Goal: Task Accomplishment & Management: Use online tool/utility

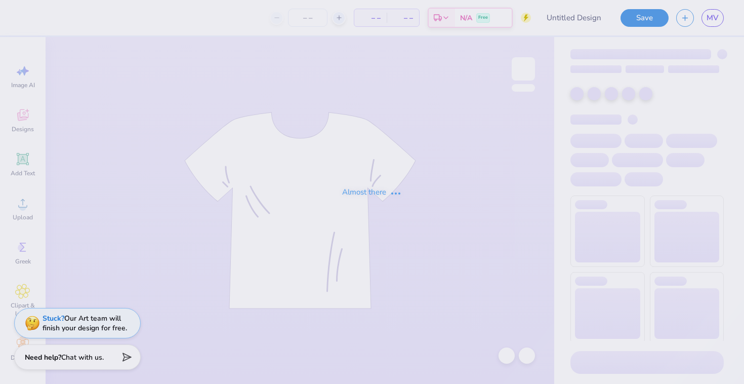
type input "Andy design"
type input "50"
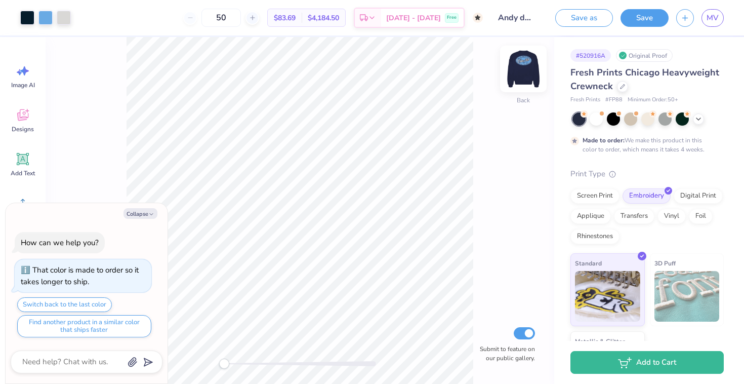
click at [521, 73] on img at bounding box center [523, 69] width 41 height 41
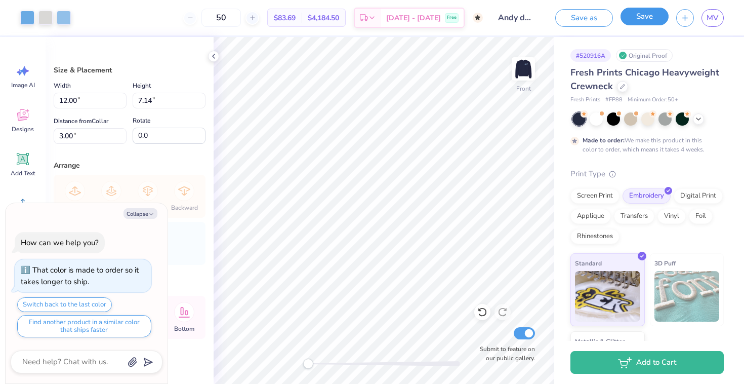
click at [647, 22] on button "Save" at bounding box center [645, 17] width 48 height 18
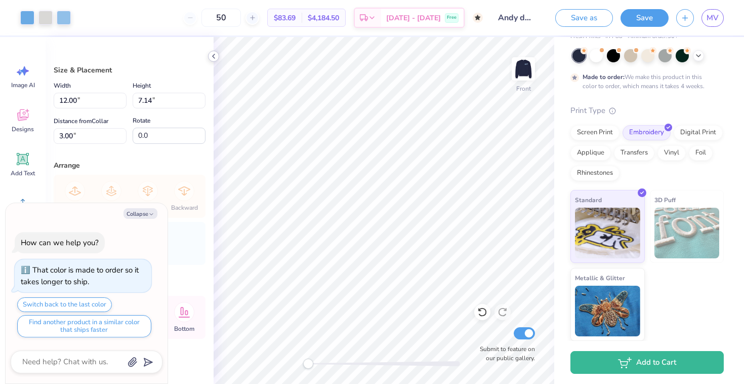
click at [213, 55] on icon at bounding box center [214, 56] width 8 height 8
type textarea "x"
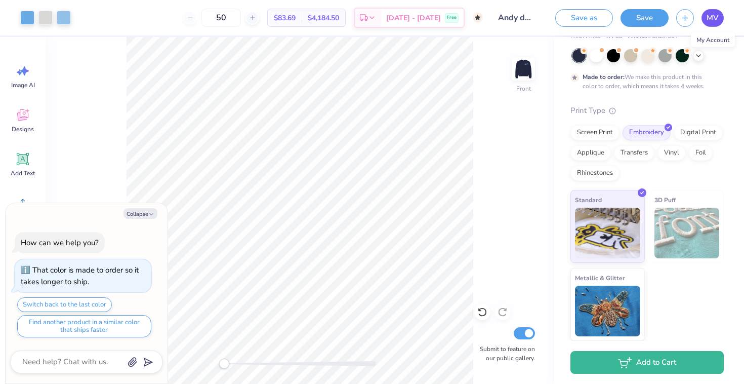
click at [718, 21] on span "MV" at bounding box center [713, 18] width 12 height 12
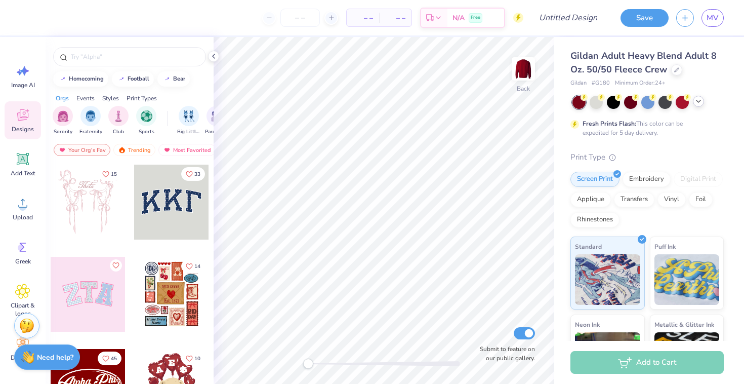
click at [699, 104] on icon at bounding box center [699, 101] width 8 height 8
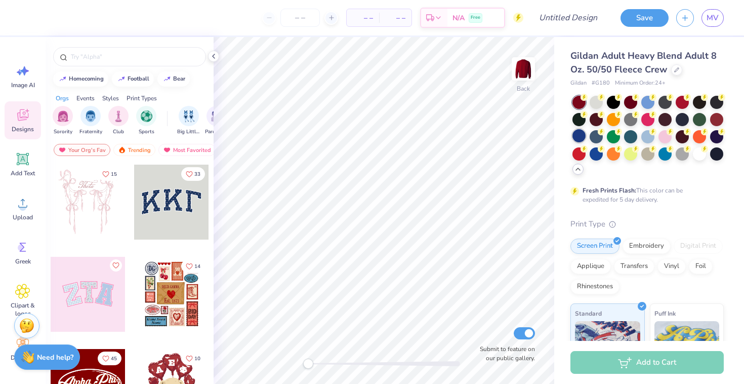
click at [582, 134] on div at bounding box center [579, 135] width 13 height 13
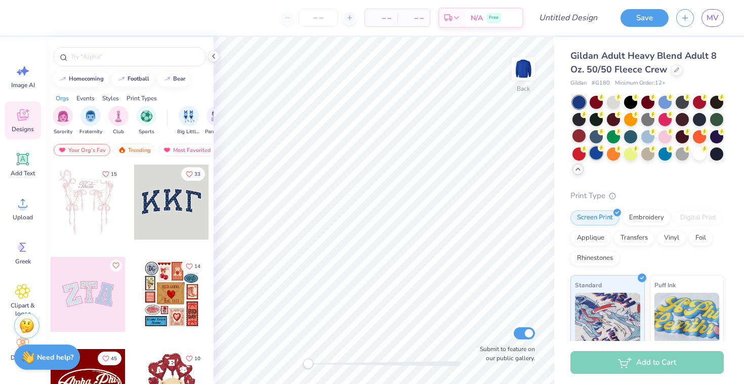
click at [600, 152] on div at bounding box center [596, 152] width 13 height 13
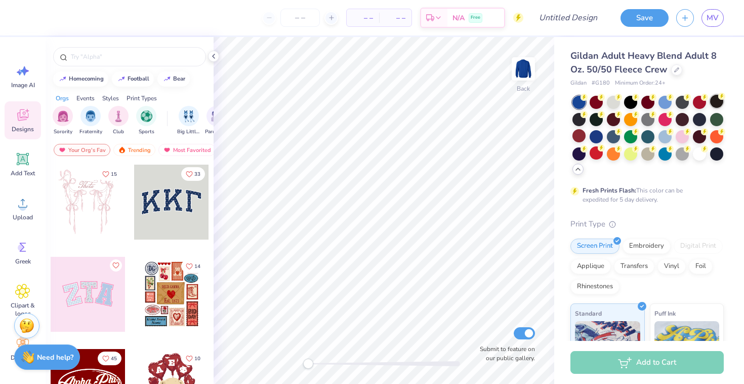
click at [716, 101] on div at bounding box center [716, 101] width 13 height 13
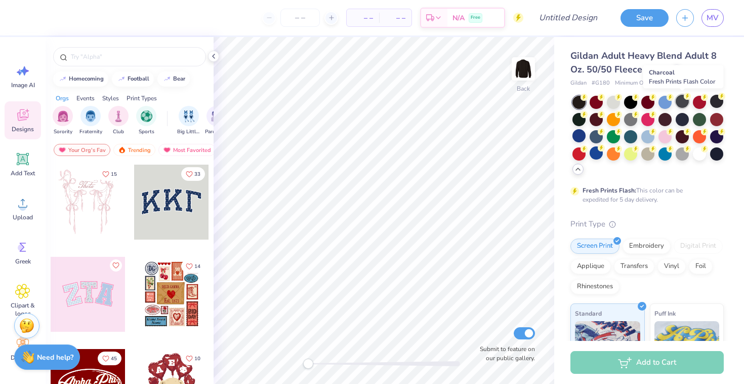
click at [689, 100] on div at bounding box center [682, 101] width 13 height 13
click at [669, 99] on div at bounding box center [665, 101] width 13 height 13
click at [641, 99] on div at bounding box center [647, 101] width 13 height 13
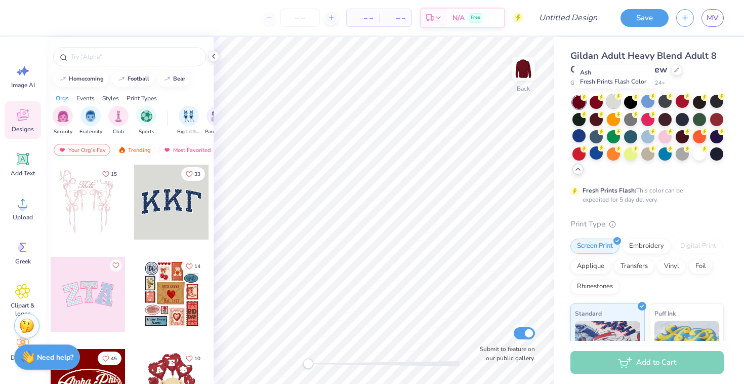
click at [614, 97] on div at bounding box center [613, 101] width 13 height 13
click at [632, 100] on div at bounding box center [630, 101] width 13 height 13
click at [632, 124] on div at bounding box center [630, 118] width 13 height 13
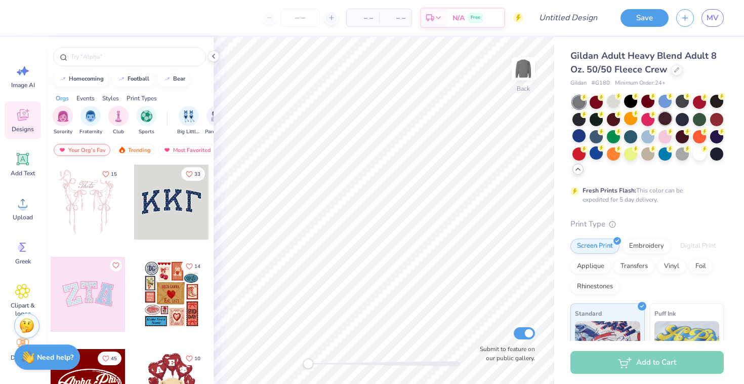
click at [663, 122] on div at bounding box center [665, 118] width 13 height 13
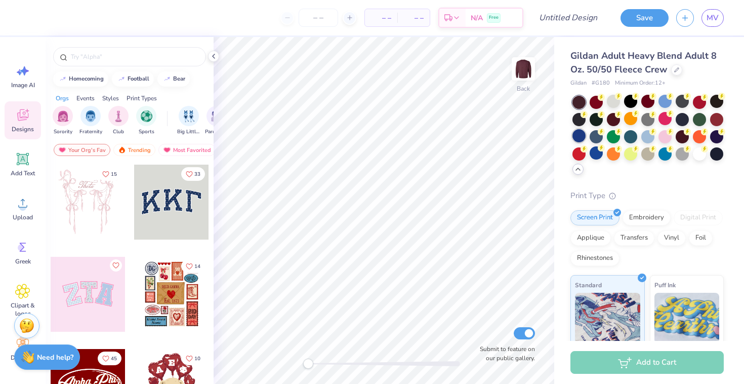
click at [574, 135] on div at bounding box center [579, 135] width 13 height 13
click at [684, 135] on div at bounding box center [682, 135] width 13 height 13
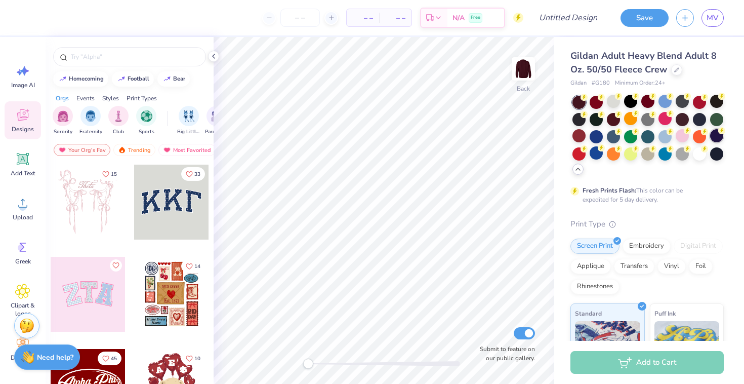
click at [717, 136] on div at bounding box center [716, 135] width 13 height 13
click at [600, 83] on span "# G180" at bounding box center [601, 83] width 18 height 9
copy span "G180"
click at [600, 90] on div "Gildan Adult Heavy Blend Adult 8 Oz. 50/50 Fleece Crew Gildan # G180 Minimum Or…" at bounding box center [647, 290] width 153 height 483
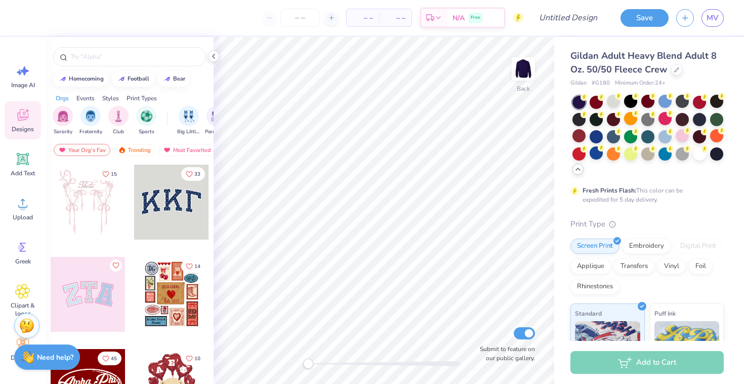
scroll to position [191, 0]
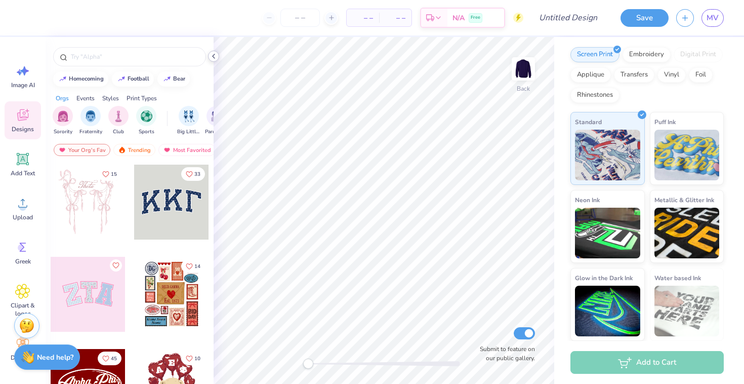
click at [216, 55] on icon at bounding box center [214, 56] width 8 height 8
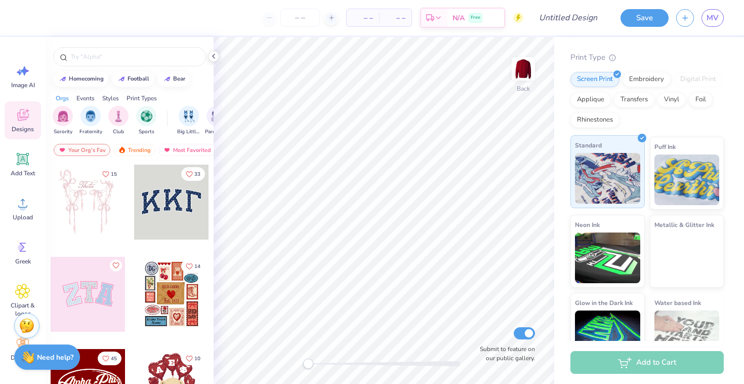
scroll to position [43, 0]
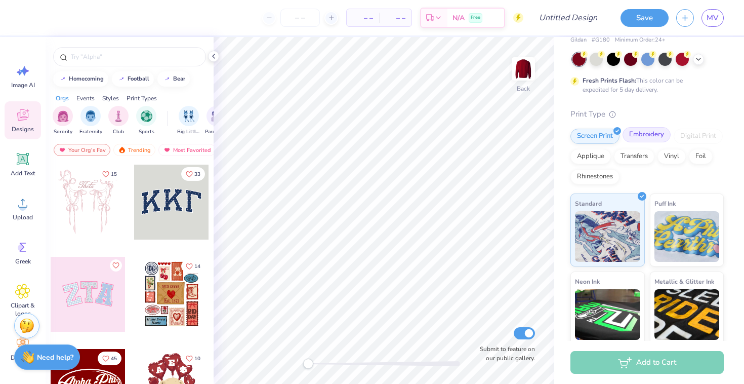
click at [637, 132] on div "Embroidery" at bounding box center [647, 134] width 48 height 15
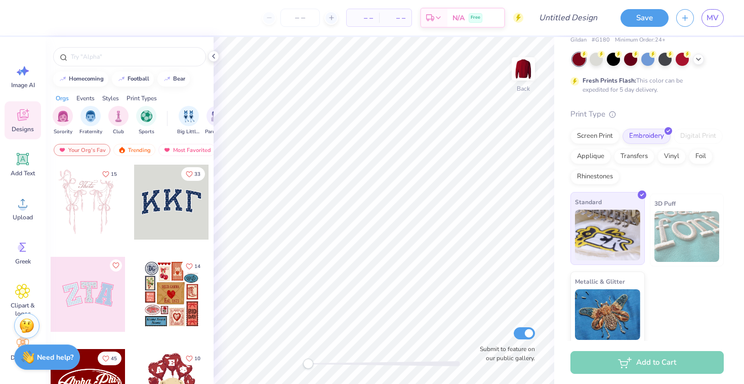
scroll to position [0, 0]
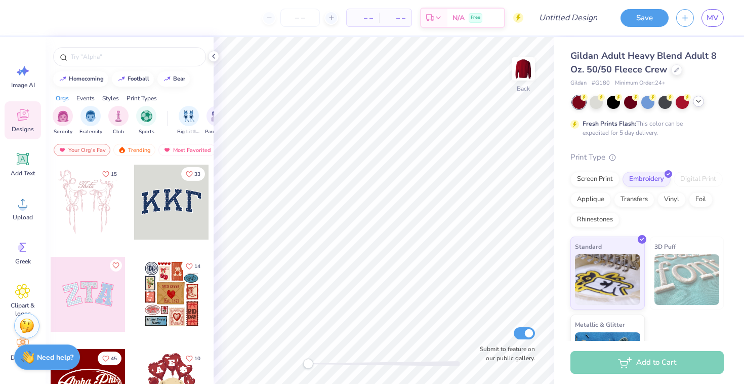
click at [694, 101] on div at bounding box center [698, 101] width 11 height 11
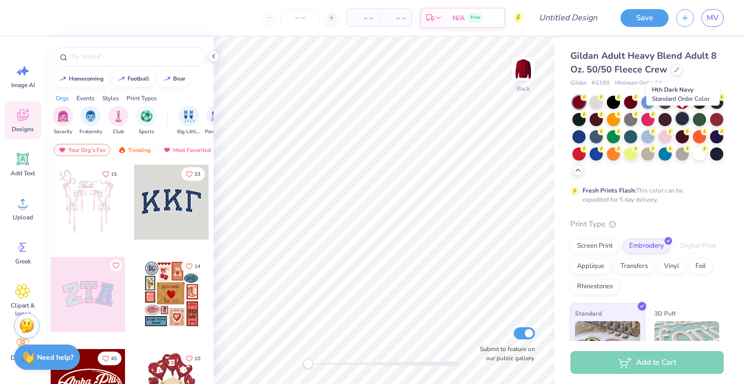
click at [680, 118] on div at bounding box center [682, 118] width 13 height 13
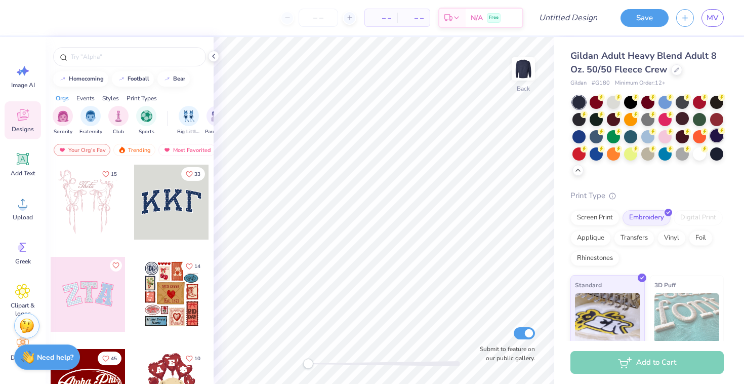
click at [714, 137] on div at bounding box center [716, 135] width 13 height 13
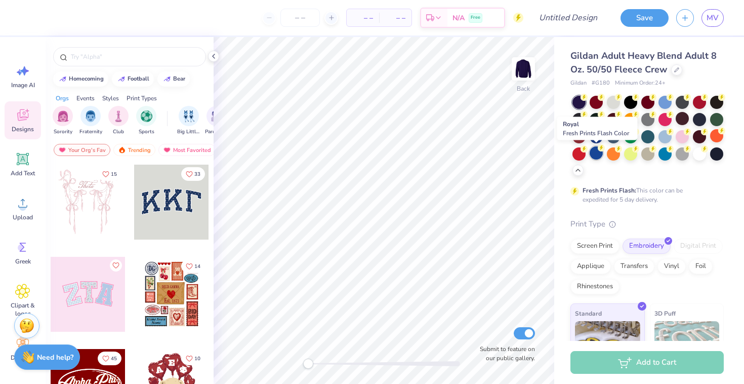
click at [597, 153] on div at bounding box center [596, 152] width 13 height 13
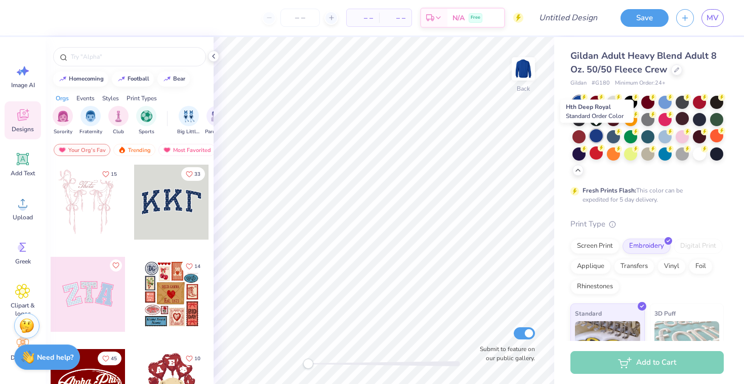
click at [594, 137] on div at bounding box center [596, 135] width 13 height 13
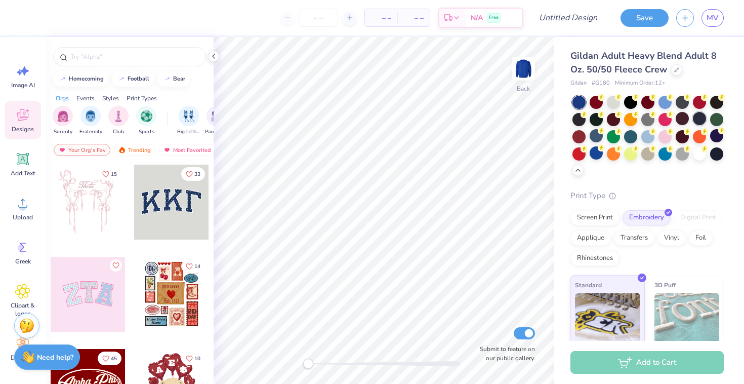
click at [699, 118] on div at bounding box center [699, 118] width 13 height 13
click at [599, 102] on div at bounding box center [596, 101] width 13 height 13
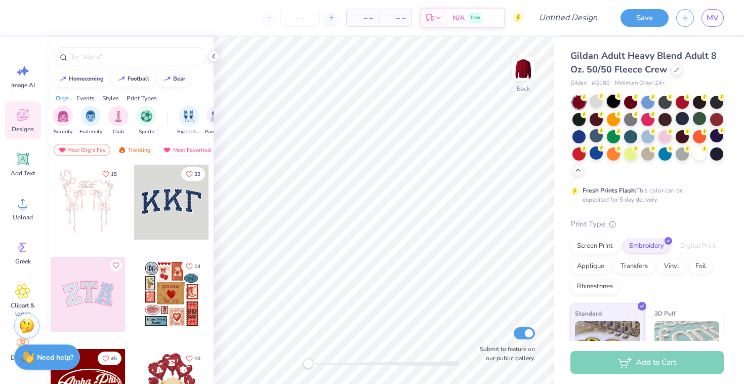
click at [617, 102] on div at bounding box center [613, 101] width 13 height 13
click at [630, 102] on div at bounding box center [630, 101] width 13 height 13
click at [643, 102] on div at bounding box center [647, 101] width 13 height 13
drag, startPoint x: 666, startPoint y: 102, endPoint x: 673, endPoint y: 102, distance: 6.6
click at [666, 102] on div at bounding box center [665, 102] width 13 height 13
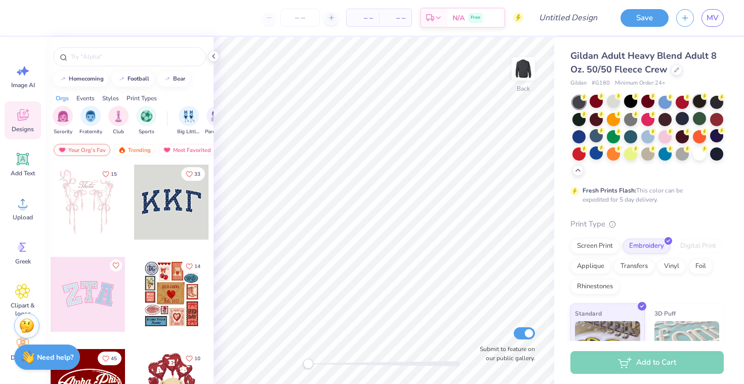
click at [702, 101] on div at bounding box center [699, 101] width 13 height 13
click at [713, 101] on div at bounding box center [716, 101] width 13 height 13
click at [577, 119] on div at bounding box center [579, 118] width 13 height 13
click at [600, 119] on div at bounding box center [596, 118] width 13 height 13
click at [617, 119] on div at bounding box center [613, 118] width 13 height 13
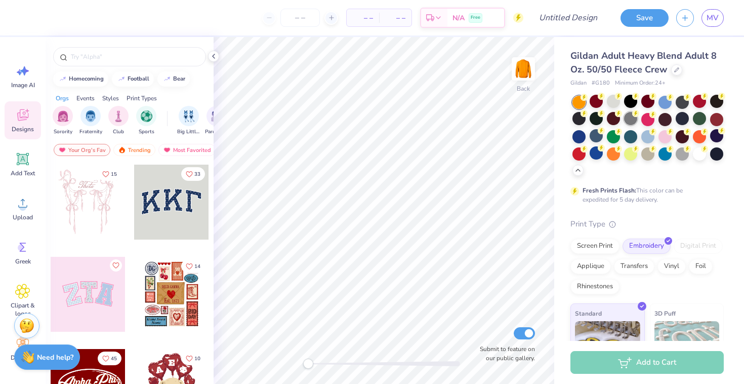
click at [631, 119] on div at bounding box center [630, 118] width 13 height 13
click at [670, 118] on div at bounding box center [665, 118] width 13 height 13
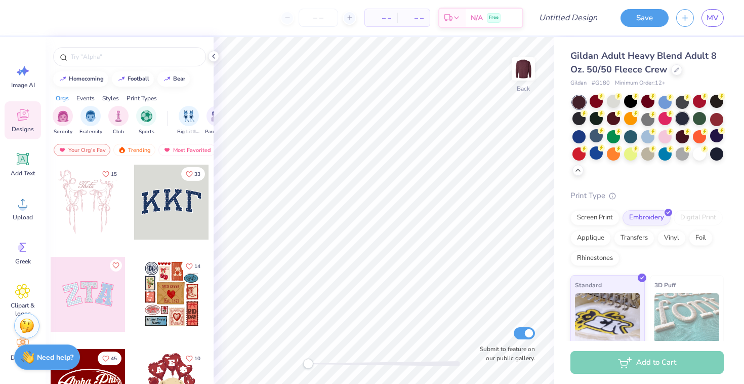
click at [680, 118] on div at bounding box center [682, 118] width 13 height 13
click at [577, 136] on div at bounding box center [579, 135] width 13 height 13
click at [597, 157] on div at bounding box center [596, 152] width 13 height 13
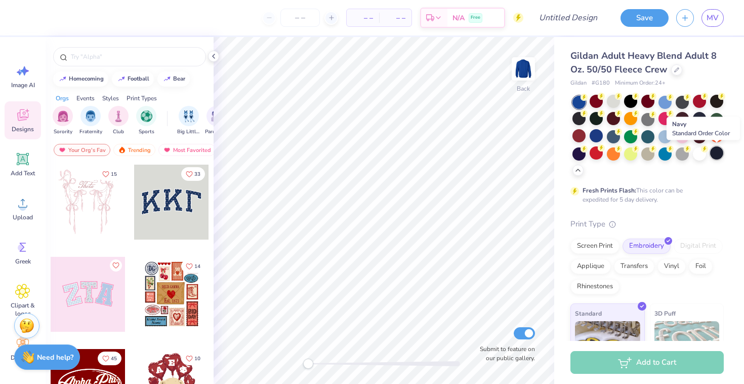
click at [715, 156] on div at bounding box center [716, 152] width 13 height 13
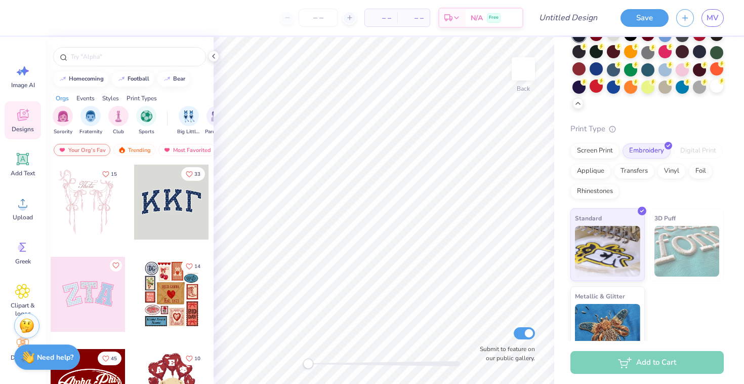
scroll to position [85, 0]
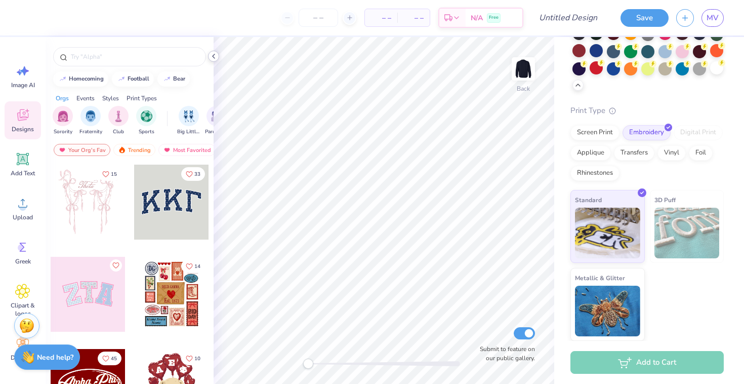
click at [215, 57] on icon at bounding box center [214, 56] width 8 height 8
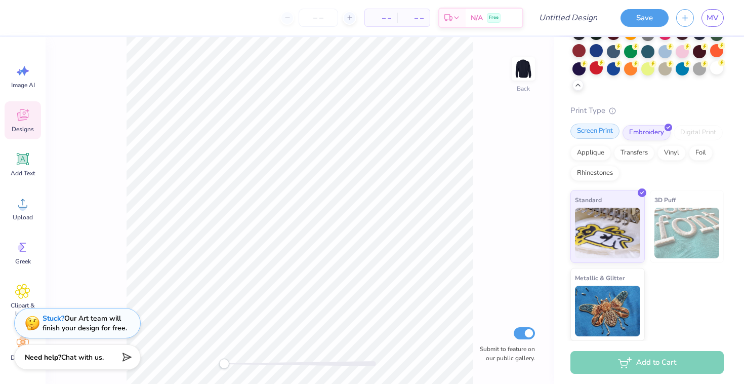
scroll to position [0, 0]
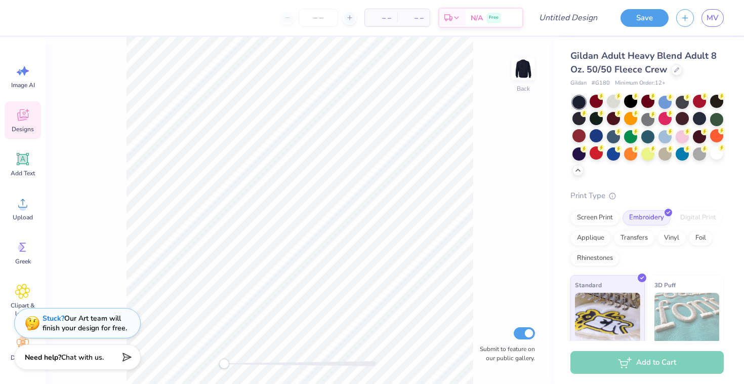
click at [19, 120] on icon at bounding box center [23, 116] width 10 height 8
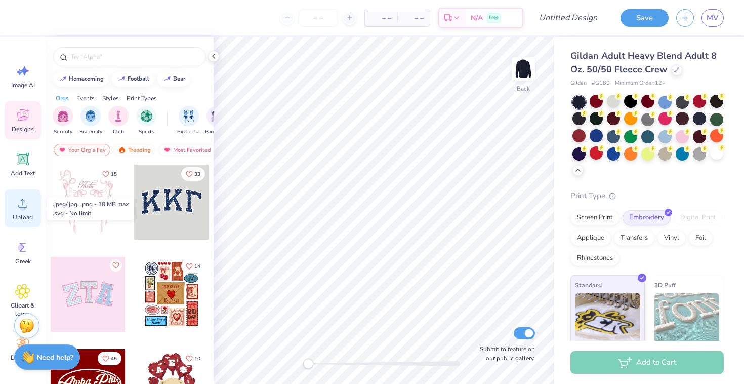
click at [21, 201] on icon at bounding box center [22, 202] width 15 height 15
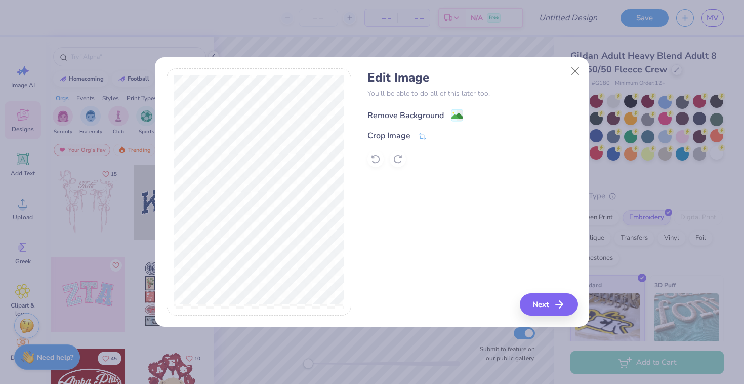
click at [455, 111] on image at bounding box center [457, 115] width 11 height 11
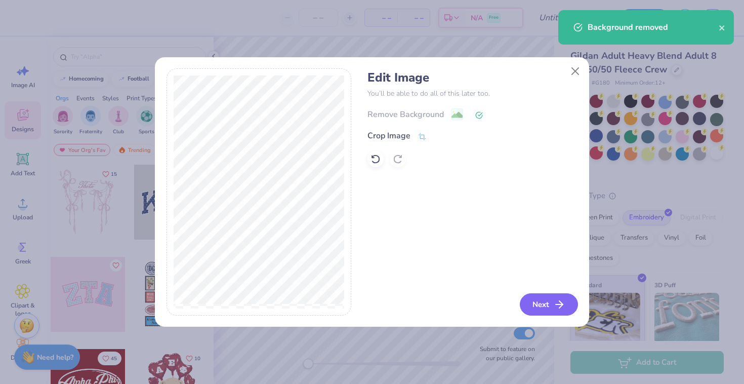
click at [320, 142] on div "Edit Image You’ll be able to do all of this later too. Remove Background Crop I…" at bounding box center [373, 191] width 412 height 247
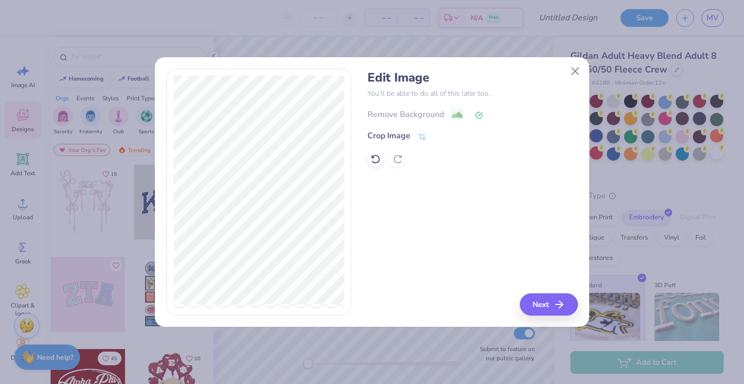
click at [478, 117] on icon at bounding box center [479, 115] width 8 height 8
click at [399, 107] on div "Edit Image You’ll be able to do all of this later too. Remove Background Crop I…" at bounding box center [473, 118] width 210 height 97
click at [399, 114] on div "Remove Background" at bounding box center [473, 114] width 210 height 13
click at [458, 113] on div "Remove Background" at bounding box center [473, 114] width 210 height 13
click at [536, 300] on button "Next" at bounding box center [550, 304] width 58 height 22
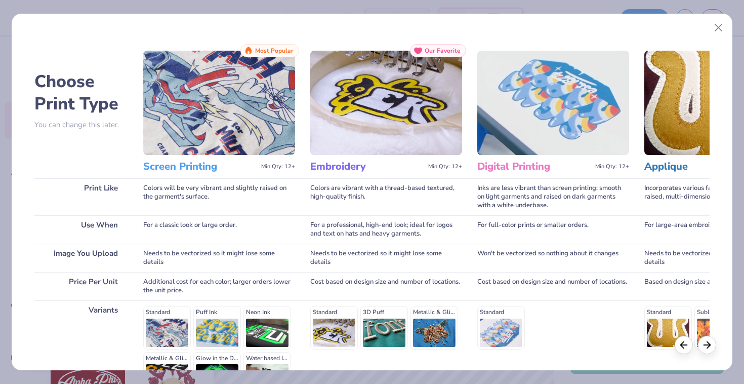
click at [371, 110] on img at bounding box center [386, 103] width 152 height 104
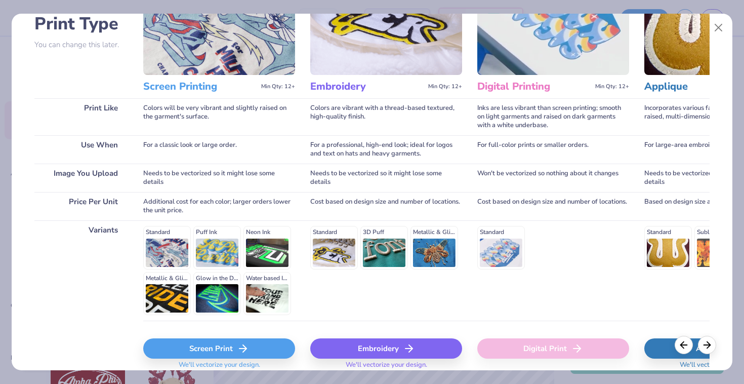
scroll to position [91, 0]
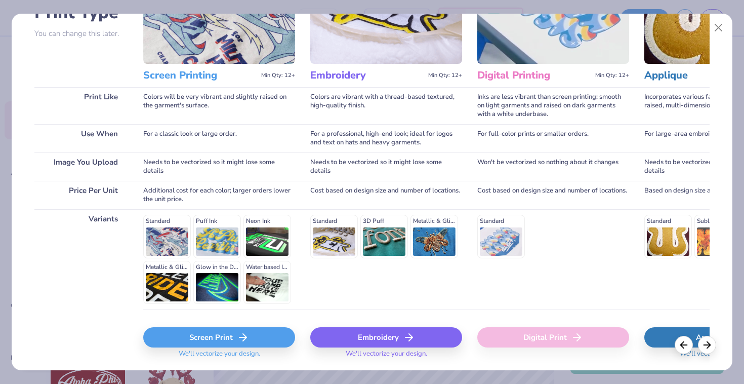
click at [327, 231] on div "Standard 3D Puff Metallic & Glitter" at bounding box center [386, 236] width 152 height 43
click at [374, 334] on div "Embroidery" at bounding box center [386, 337] width 152 height 20
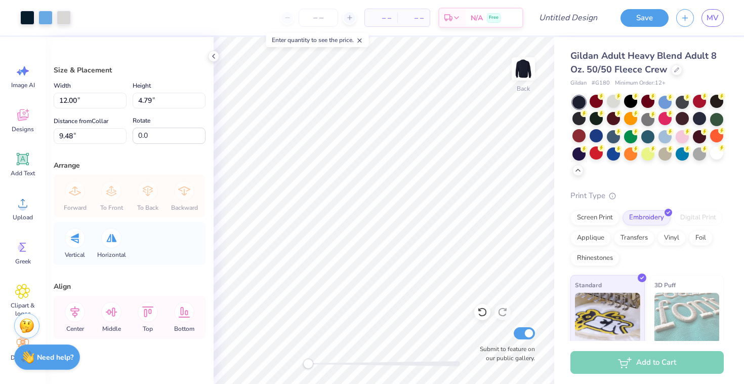
type input "4.78"
type input "1.91"
type input "3.00"
type input "4.68"
type input "1.87"
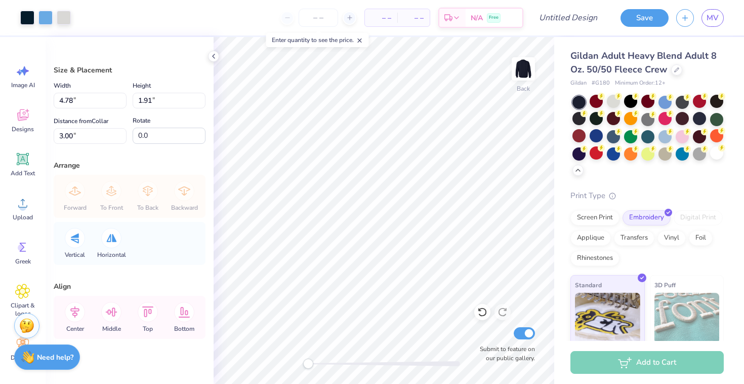
type input "3.47"
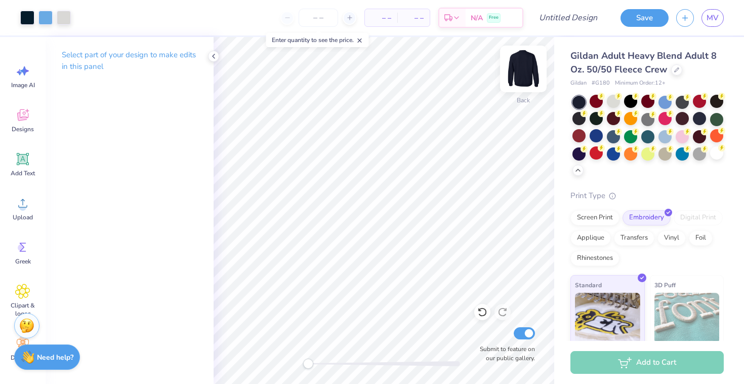
click at [529, 61] on img at bounding box center [523, 69] width 41 height 41
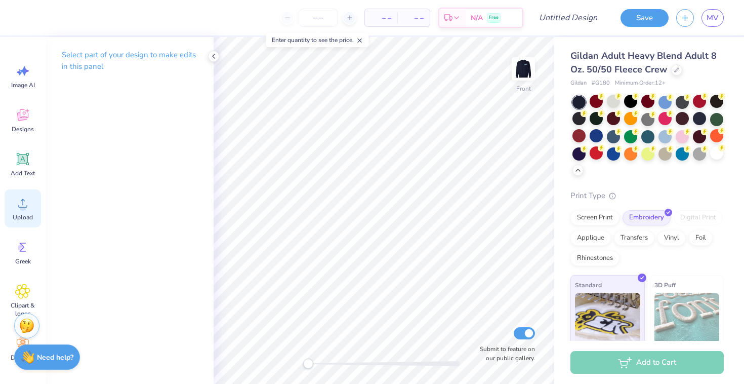
click at [22, 211] on div "Upload" at bounding box center [23, 208] width 36 height 38
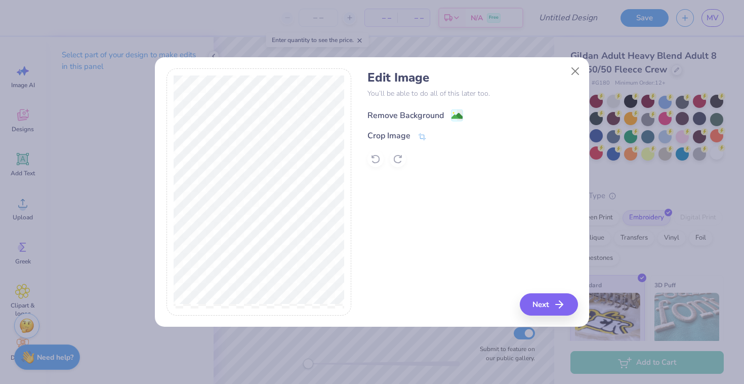
click at [455, 117] on image at bounding box center [457, 115] width 11 height 11
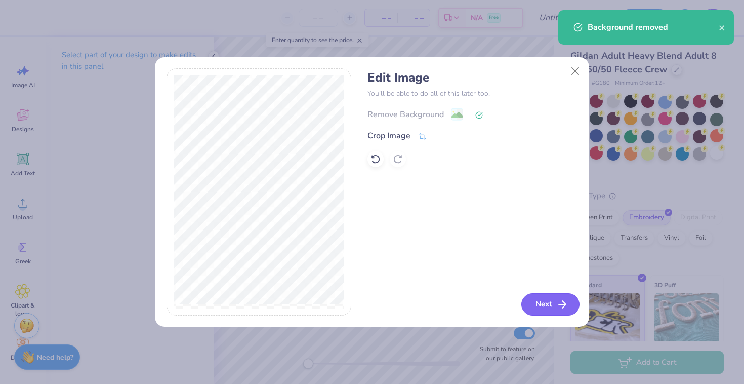
click at [536, 299] on button "Next" at bounding box center [550, 304] width 58 height 22
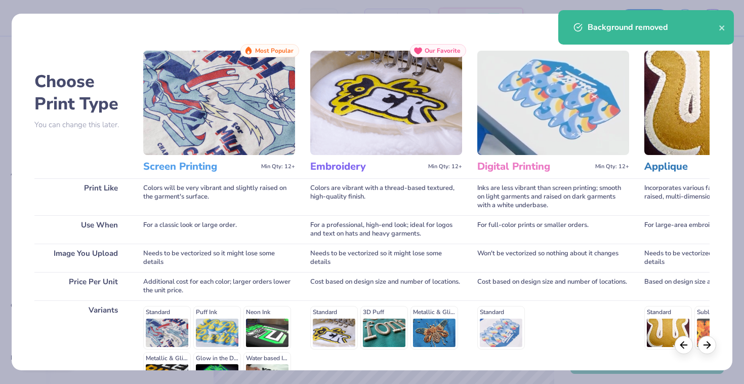
scroll to position [121, 0]
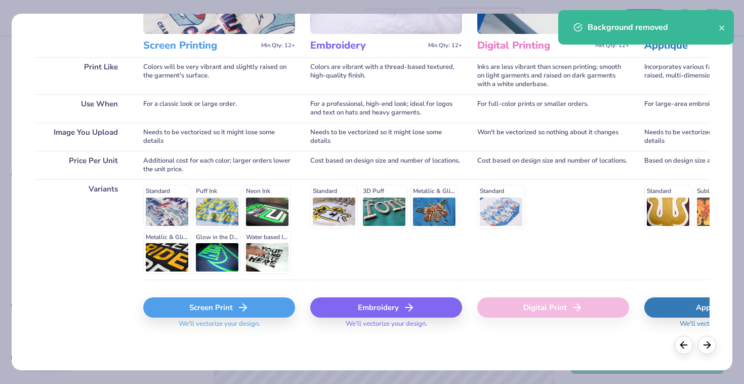
click at [388, 316] on div "Embroidery" at bounding box center [386, 307] width 152 height 20
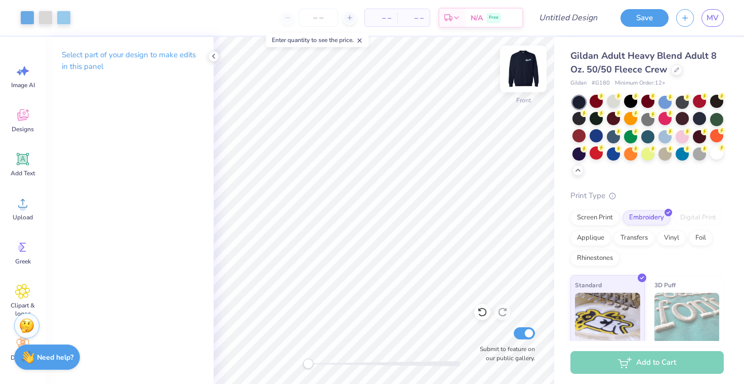
click at [515, 68] on img at bounding box center [523, 69] width 41 height 41
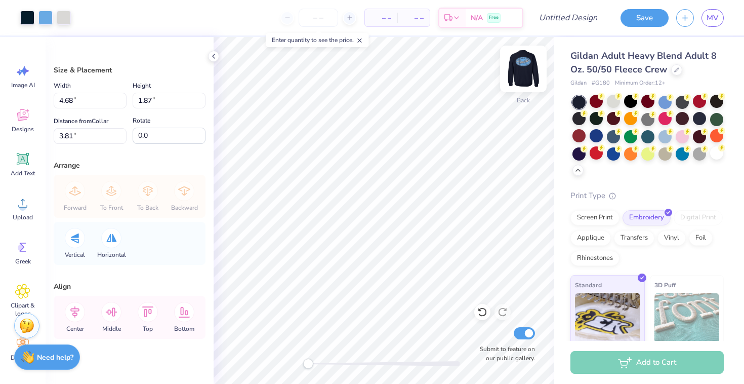
type input "4.29"
type input "1.71"
type input "3.80"
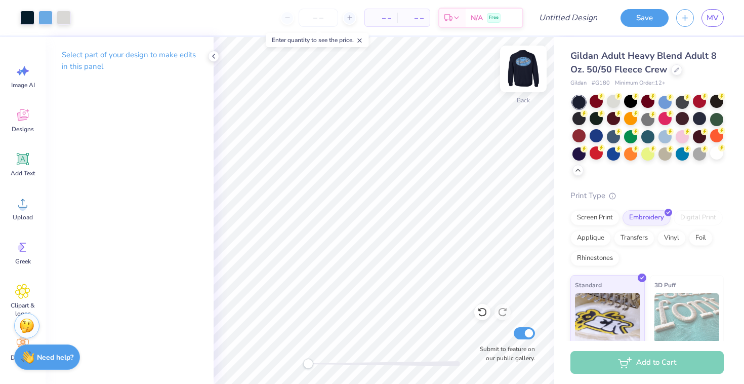
click at [527, 69] on img at bounding box center [523, 69] width 41 height 41
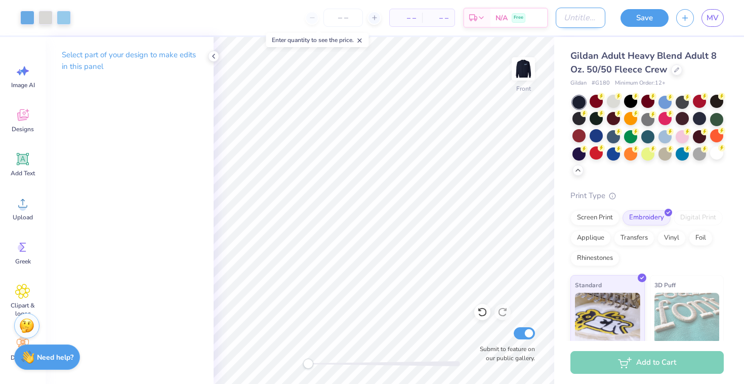
click at [573, 27] on input "Design Title" at bounding box center [581, 18] width 50 height 20
type input "ASB crewneck"
click at [646, 16] on button "Save" at bounding box center [645, 17] width 48 height 18
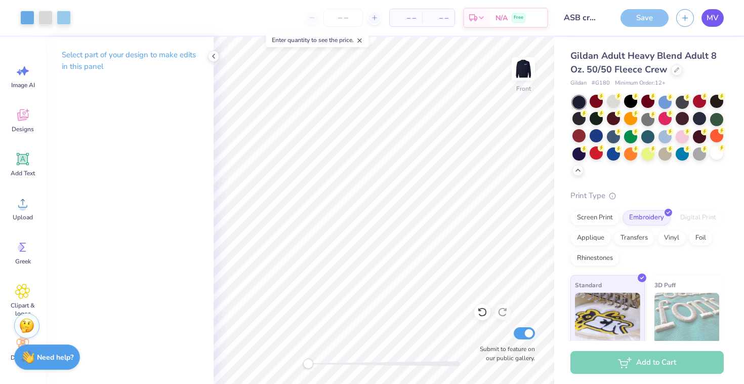
click at [709, 21] on span "MV" at bounding box center [713, 18] width 12 height 12
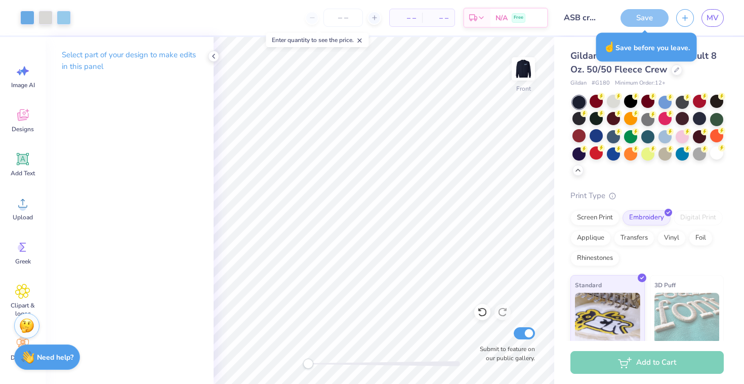
click at [646, 19] on div "Save" at bounding box center [645, 18] width 48 height 18
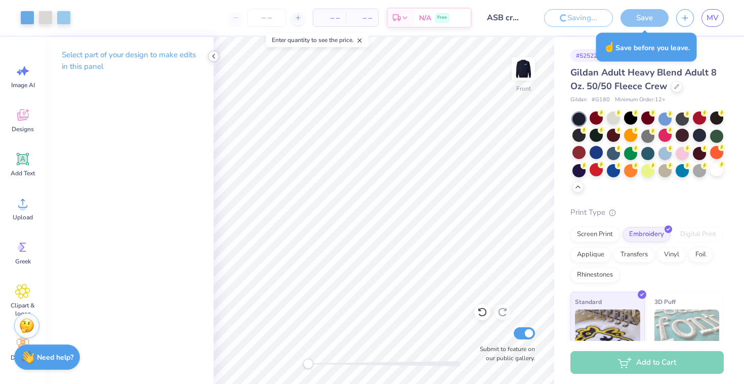
click at [214, 55] on polyline at bounding box center [214, 56] width 2 height 4
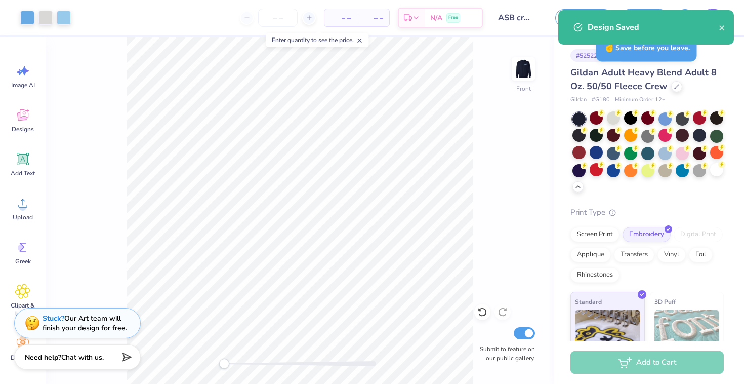
click at [725, 35] on div "Design Saved" at bounding box center [646, 27] width 176 height 34
click at [725, 28] on icon "close" at bounding box center [722, 28] width 7 height 8
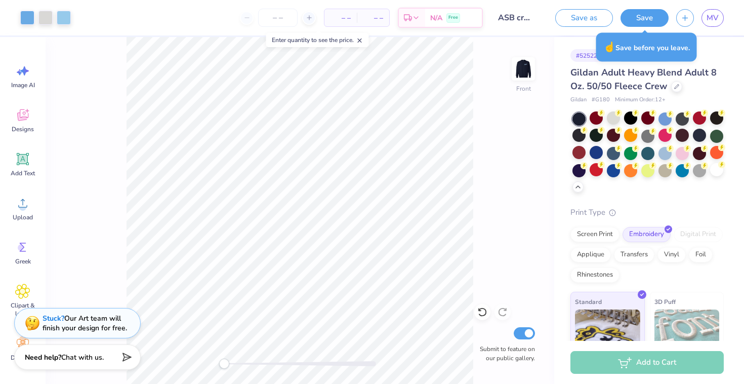
click at [714, 11] on div "Design Saved" at bounding box center [646, 31] width 180 height 46
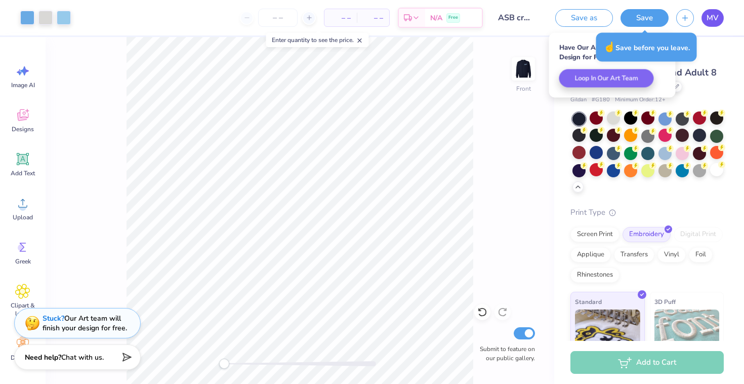
click at [714, 19] on span "MV" at bounding box center [713, 18] width 12 height 12
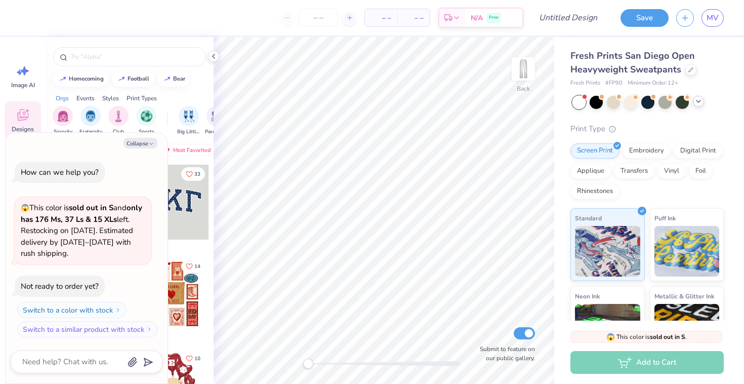
click at [698, 100] on icon at bounding box center [699, 101] width 8 height 8
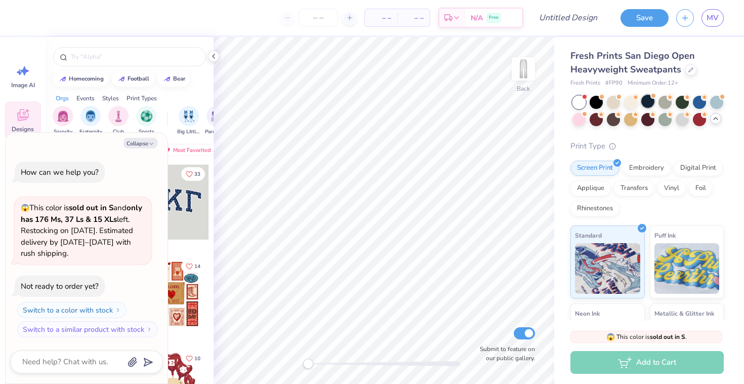
click at [650, 99] on div at bounding box center [647, 101] width 13 height 13
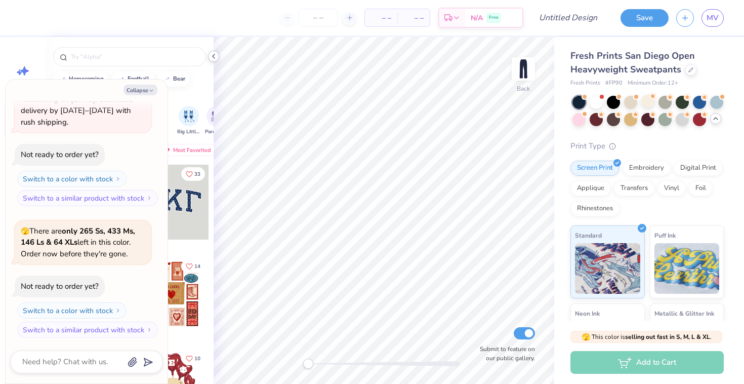
click at [214, 55] on icon at bounding box center [214, 56] width 8 height 8
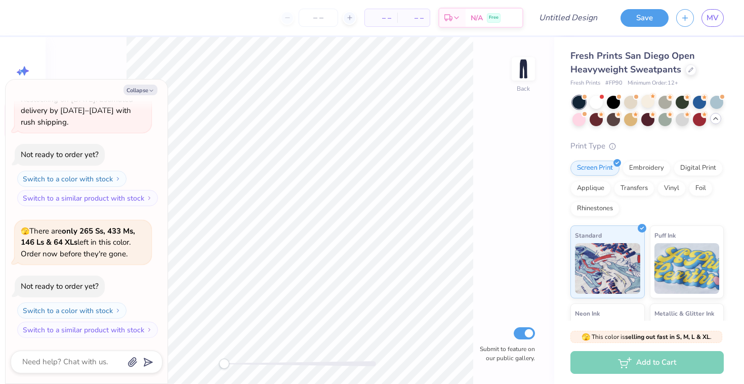
click at [103, 68] on div "Back Submit to feature on our public gallery." at bounding box center [300, 210] width 509 height 347
click at [149, 91] on icon "button" at bounding box center [151, 91] width 6 height 6
type textarea "x"
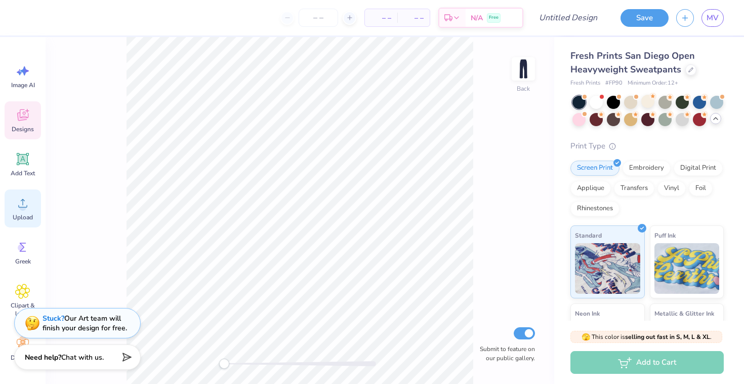
click at [23, 213] on span "Upload" at bounding box center [23, 217] width 20 height 8
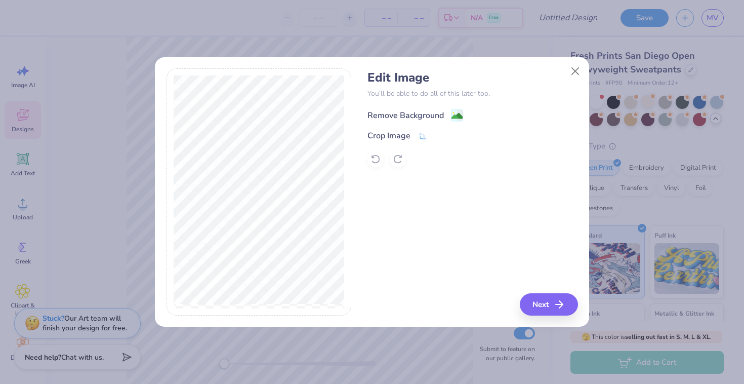
click at [457, 119] on image at bounding box center [457, 115] width 11 height 11
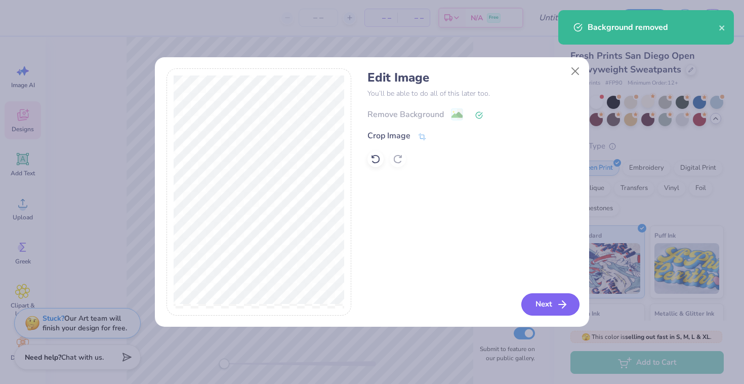
click at [546, 297] on button "Next" at bounding box center [550, 304] width 58 height 22
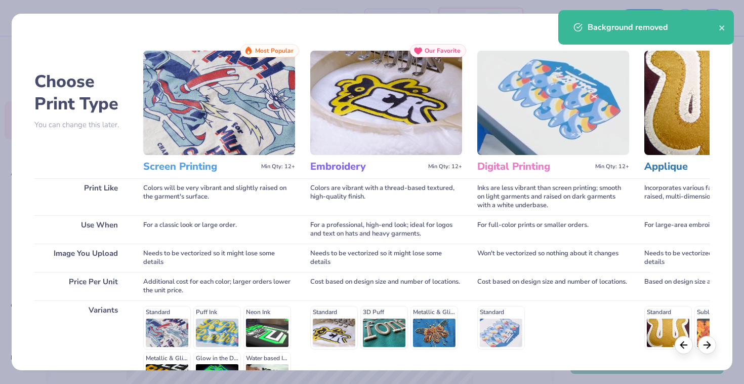
scroll to position [121, 0]
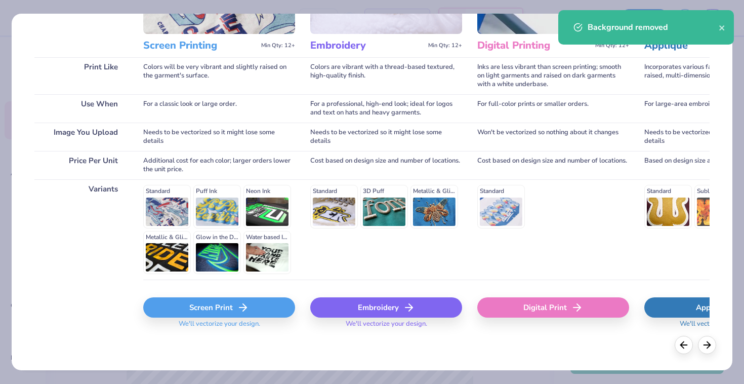
click at [371, 304] on div "Embroidery" at bounding box center [386, 307] width 152 height 20
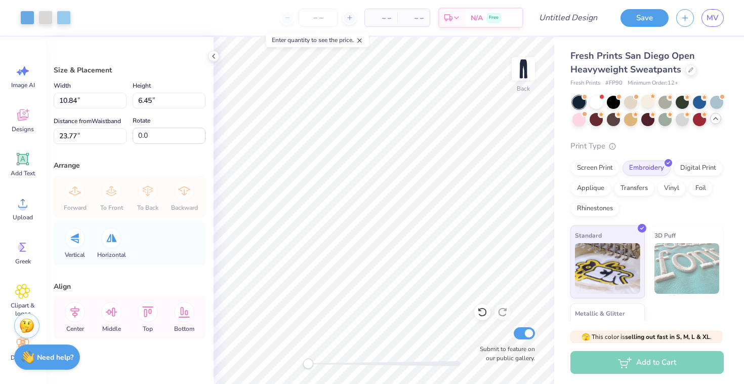
type input "6.07"
type input "3.61"
type input "23.78"
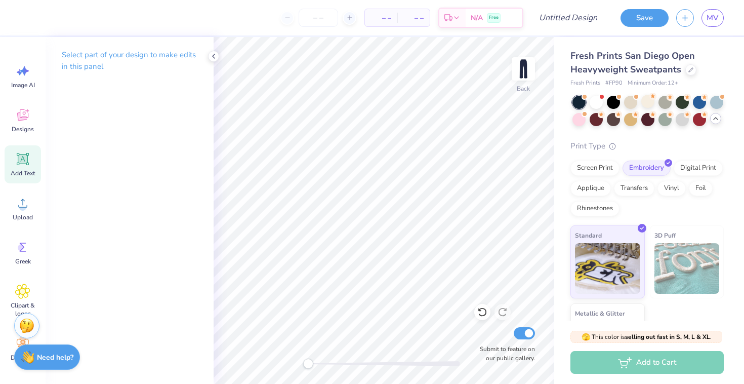
click at [24, 162] on icon at bounding box center [23, 159] width 10 height 10
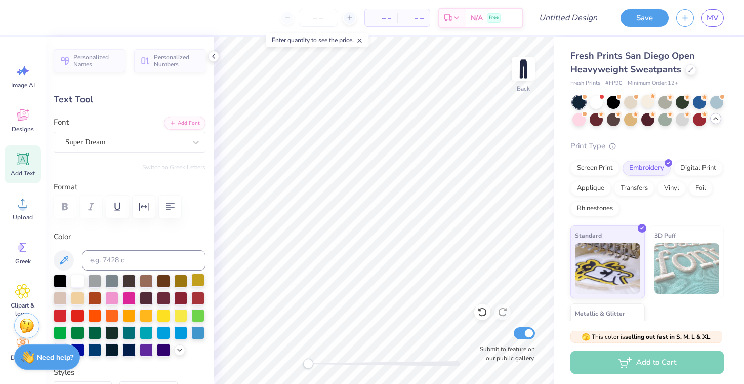
scroll to position [0, 1]
type textarea "CDM ASB"
click at [118, 147] on div "Super Dream" at bounding box center [125, 142] width 123 height 16
click at [102, 139] on div "Super Dream" at bounding box center [125, 142] width 123 height 16
type input "x"
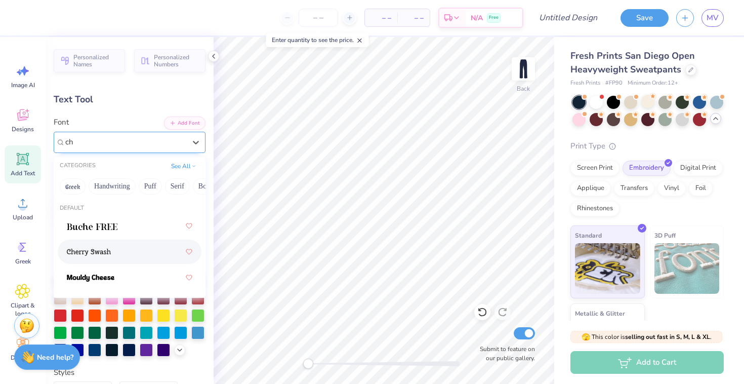
type input "c"
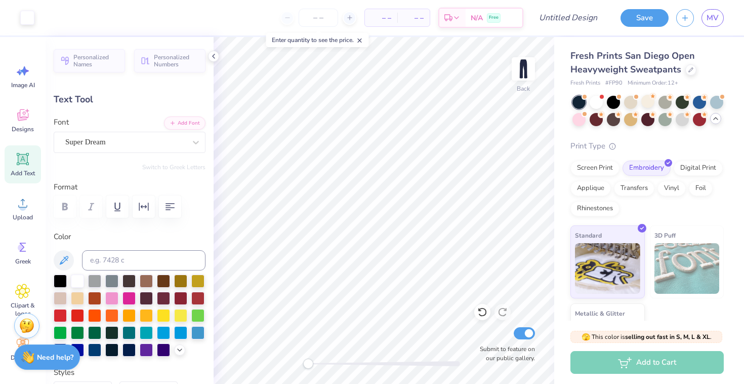
type input "10.85"
type input "1.92"
type input "26.04"
click at [12, 170] on span "Add Text" at bounding box center [23, 173] width 24 height 8
type input "10.97"
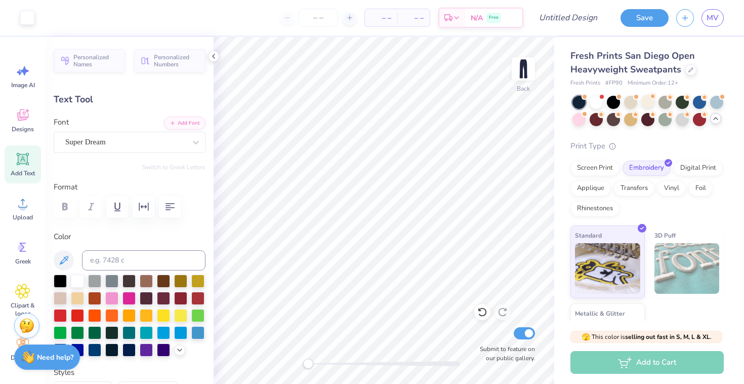
type input "3.18"
type input "25.41"
type textarea "CDMASB"
click at [94, 140] on div "Super Dream" at bounding box center [125, 142] width 123 height 16
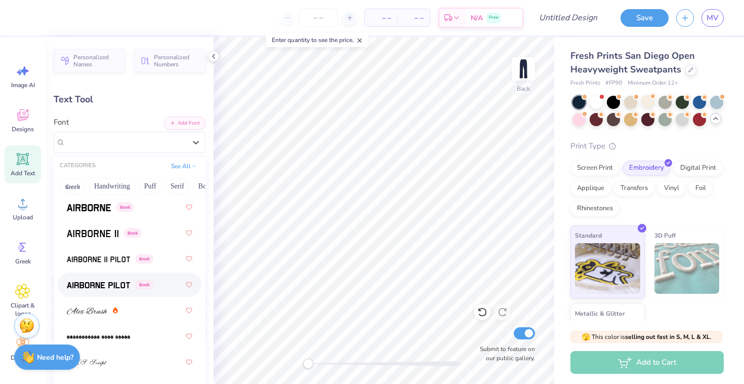
scroll to position [259, 0]
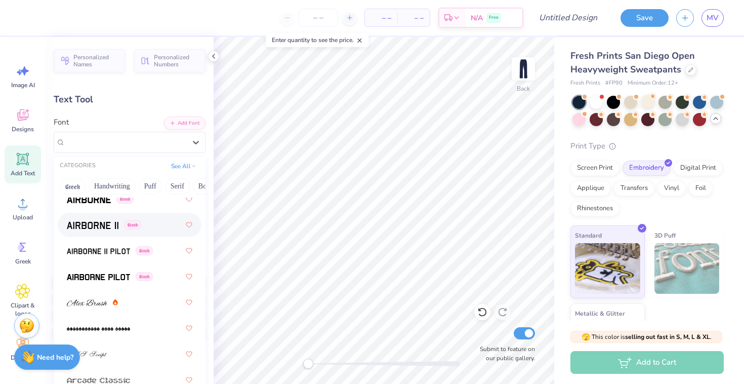
click at [106, 226] on img at bounding box center [93, 225] width 52 height 7
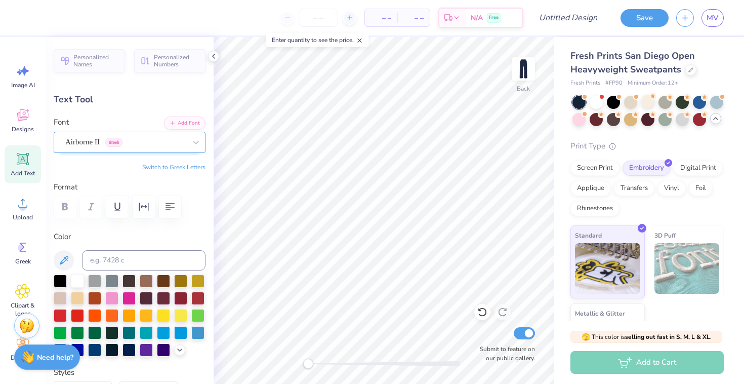
click at [112, 140] on div "Airborne II Greek" at bounding box center [125, 142] width 123 height 16
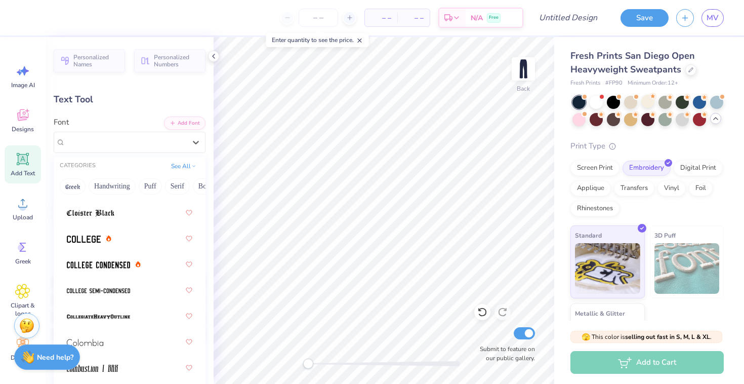
scroll to position [1860, 0]
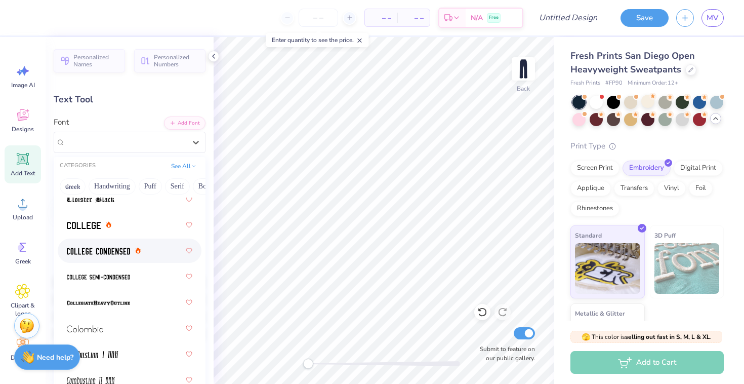
click at [155, 252] on div at bounding box center [130, 250] width 126 height 18
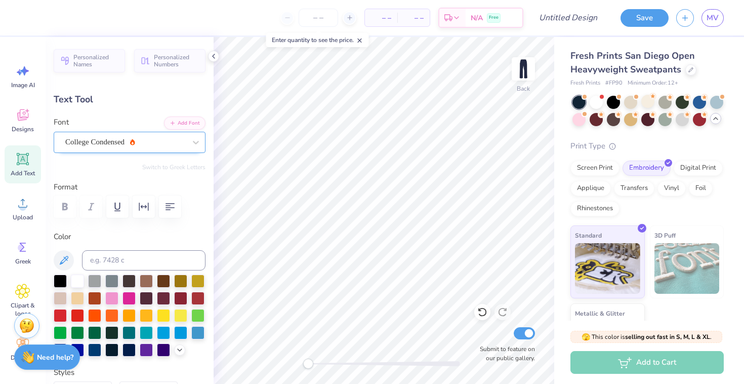
click at [120, 139] on div "College Condensed" at bounding box center [125, 142] width 123 height 16
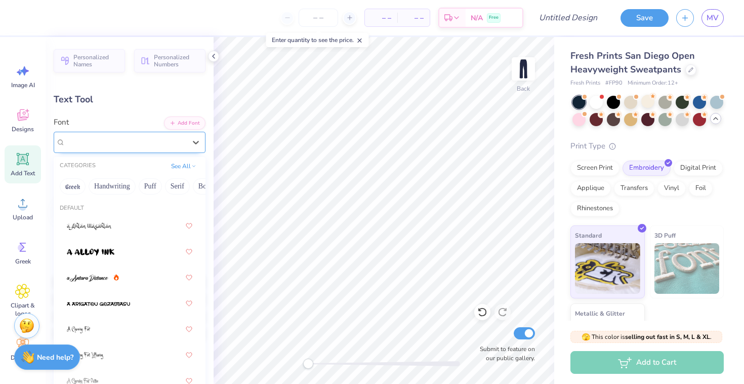
click at [134, 140] on div "College Condensed" at bounding box center [125, 142] width 123 height 16
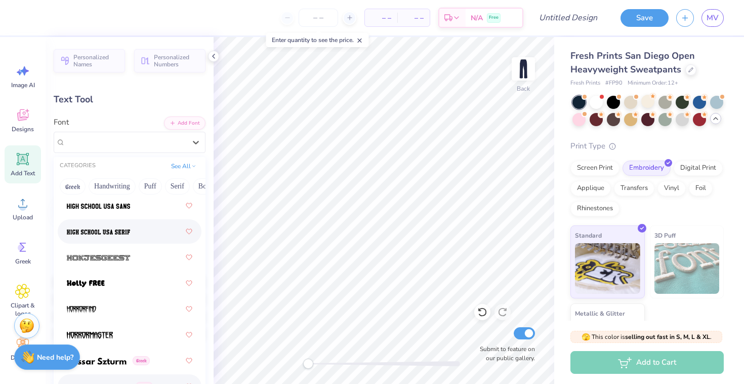
scroll to position [3734, 0]
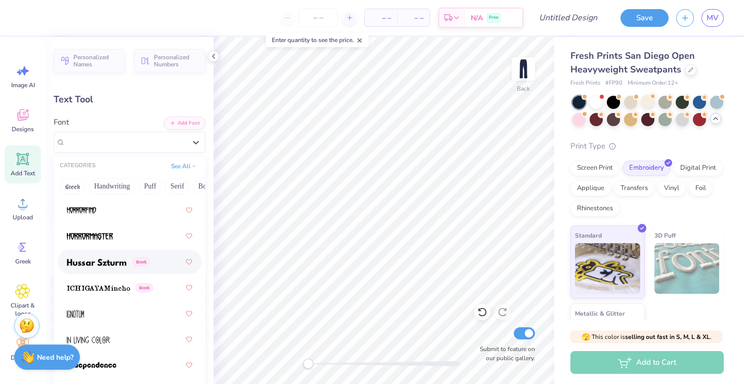
click at [102, 266] on span at bounding box center [97, 262] width 60 height 11
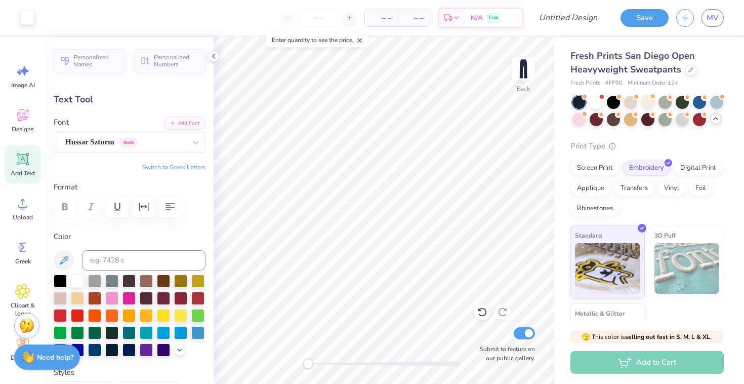
type input "10.84"
type input "2.08"
type input "25.96"
type input "-89.9"
type textarea "x"
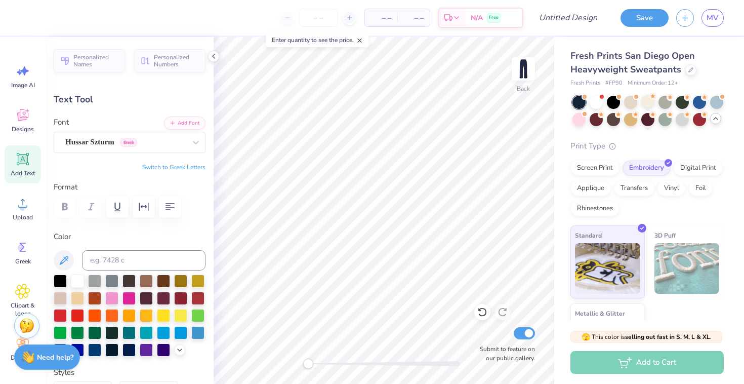
type input "2.09"
type input "10.84"
type input "20.96"
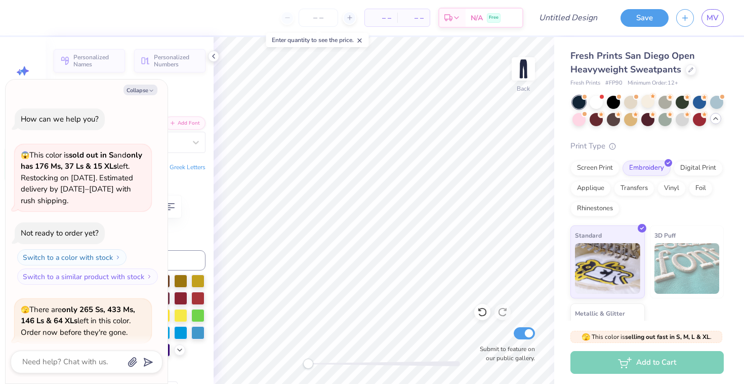
scroll to position [163, 0]
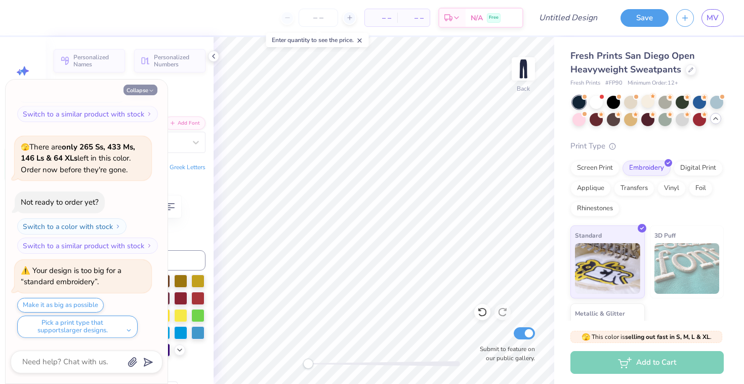
click at [143, 92] on button "Collapse" at bounding box center [141, 90] width 34 height 11
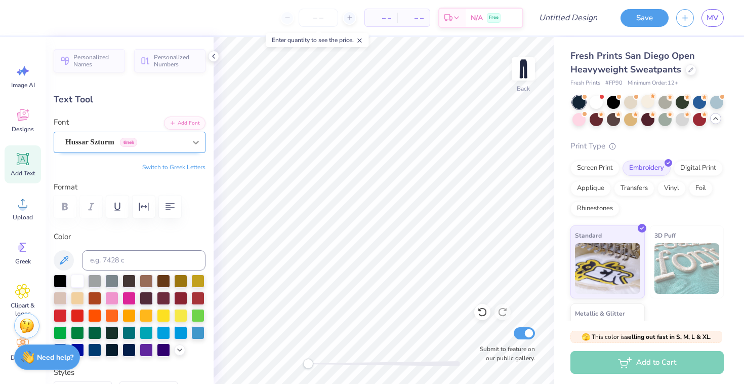
type textarea "x"
type input "19.67"
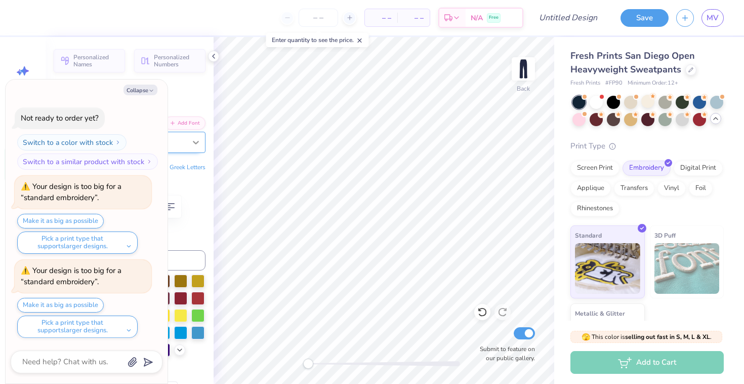
scroll to position [331, 0]
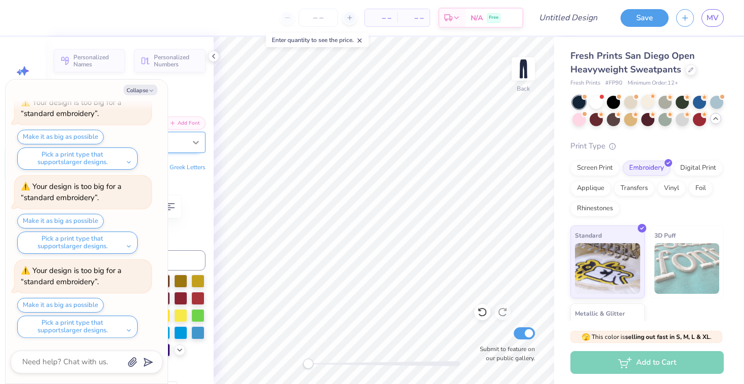
type textarea "x"
type input "0.0"
type textarea "x"
type input "-89.9"
type textarea "x"
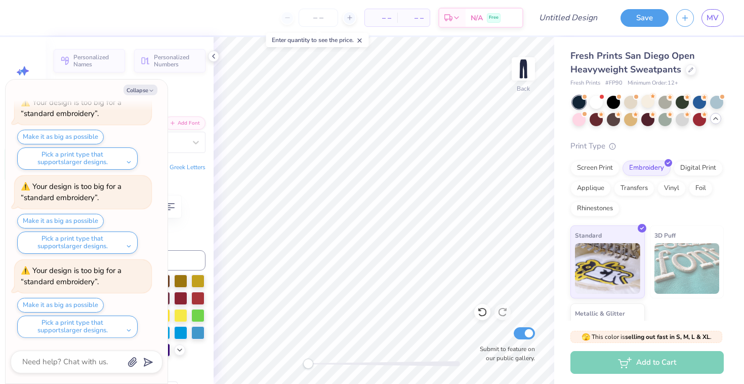
type input "11.21"
type textarea "x"
type input "14.05"
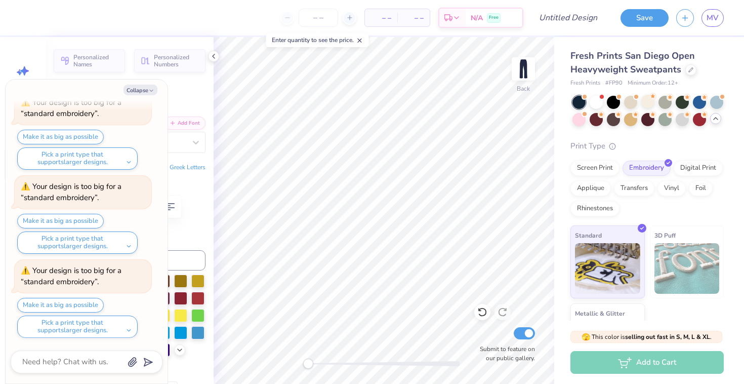
type textarea "x"
type input "10.79"
click at [152, 90] on icon "button" at bounding box center [151, 91] width 6 height 6
type textarea "x"
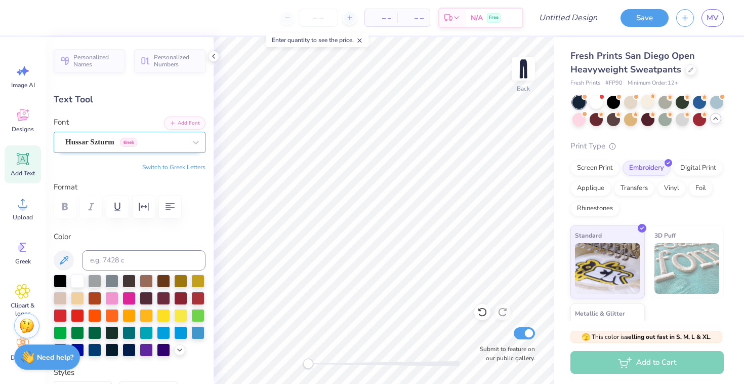
click at [115, 141] on div "Hussar Szturm Greek" at bounding box center [125, 142] width 123 height 16
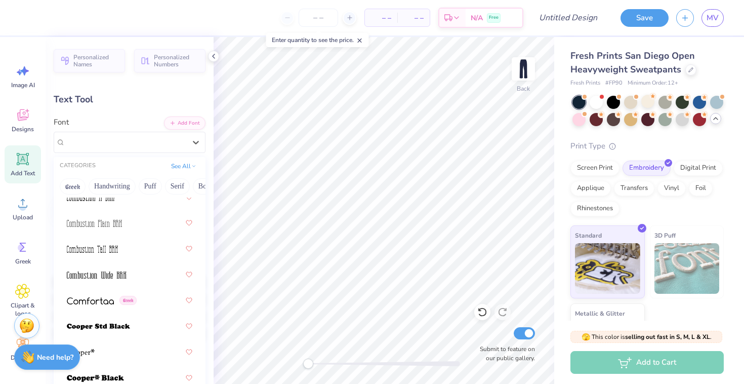
scroll to position [2239, 0]
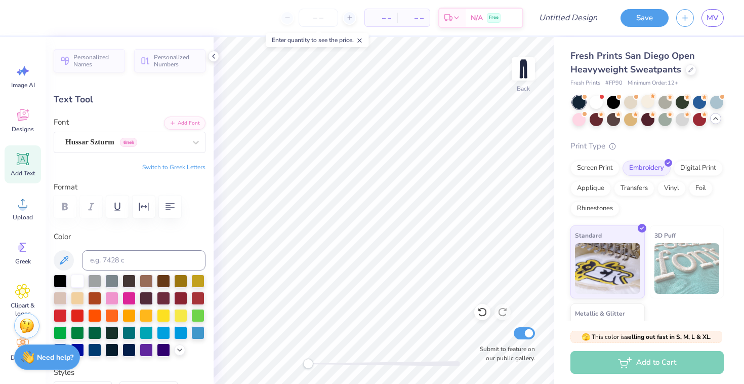
type input "0.0"
type input "13.34"
type input "-89.9"
type textarea "CDM ASB"
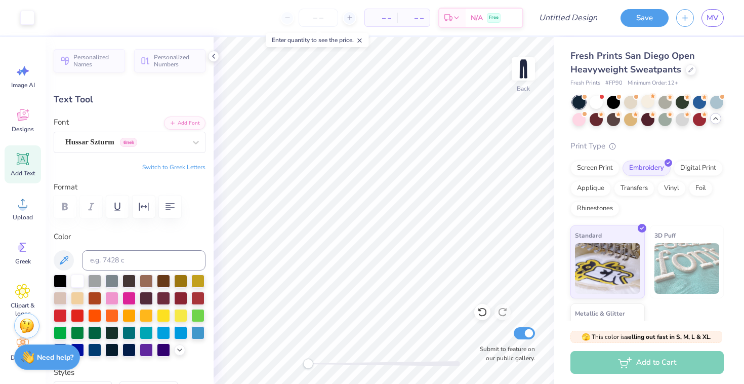
type input "0.0"
type input "11.48"
type input "11.75"
type input "0.0"
type input "13.79"
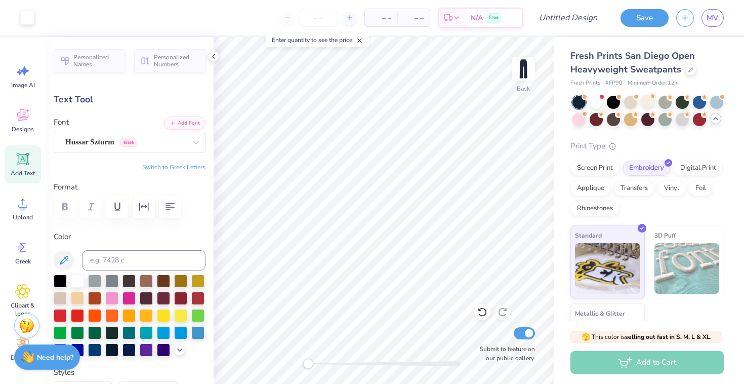
type input "-89.9"
click at [170, 144] on div "Hussar Szturm Greek" at bounding box center [125, 142] width 123 height 16
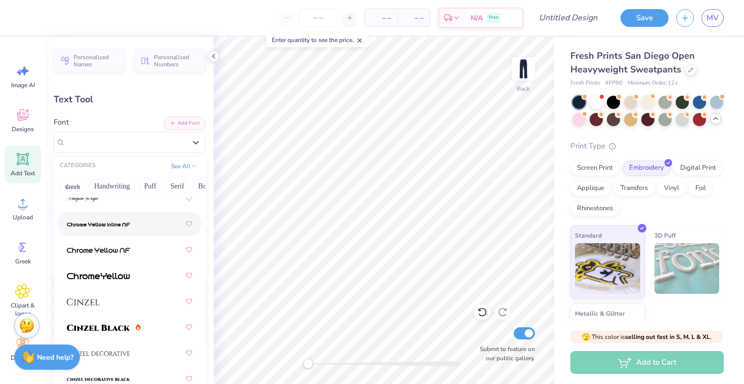
scroll to position [1632, 0]
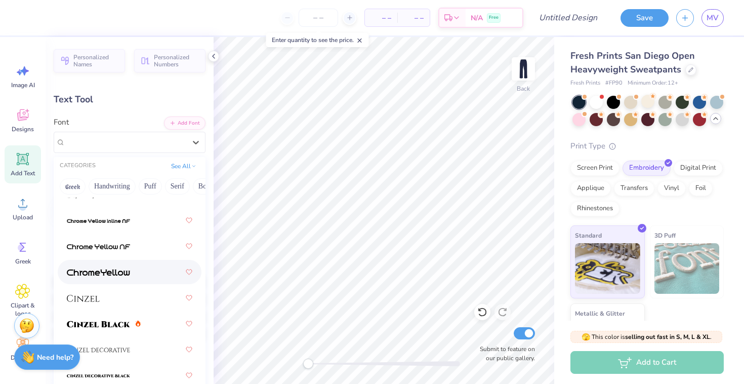
click at [138, 266] on div at bounding box center [130, 272] width 126 height 18
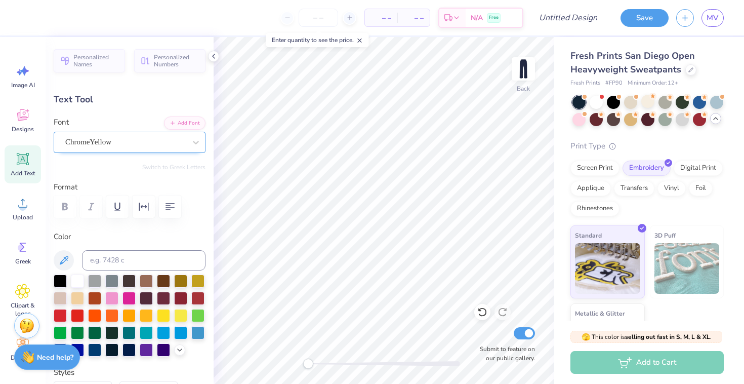
click at [164, 137] on div "ChromeYellow" at bounding box center [125, 142] width 123 height 16
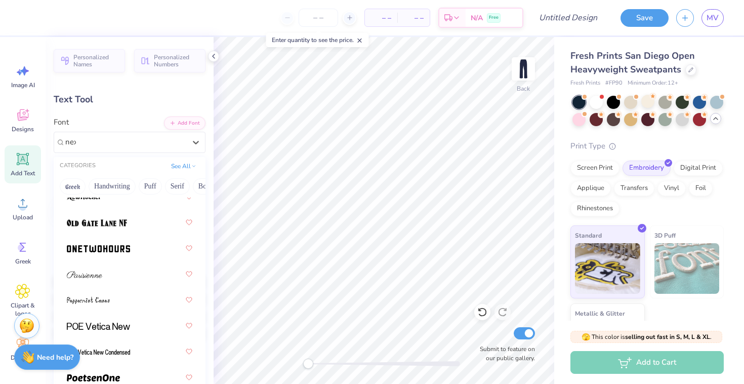
scroll to position [0, 0]
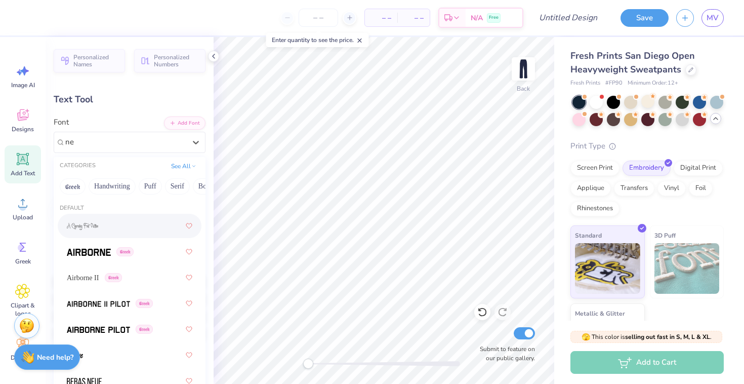
type input "n"
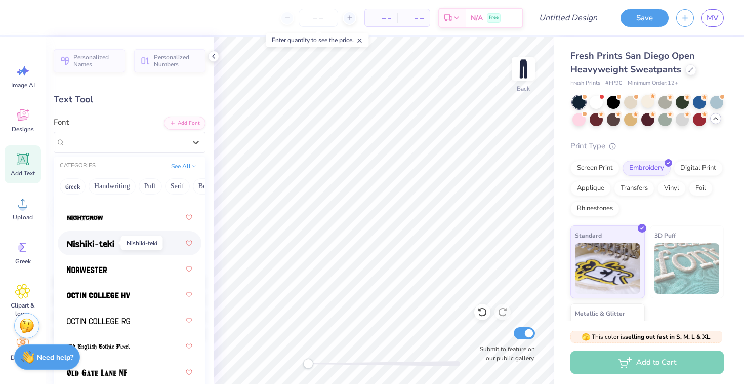
scroll to position [5560, 0]
click at [116, 294] on img at bounding box center [98, 294] width 63 height 7
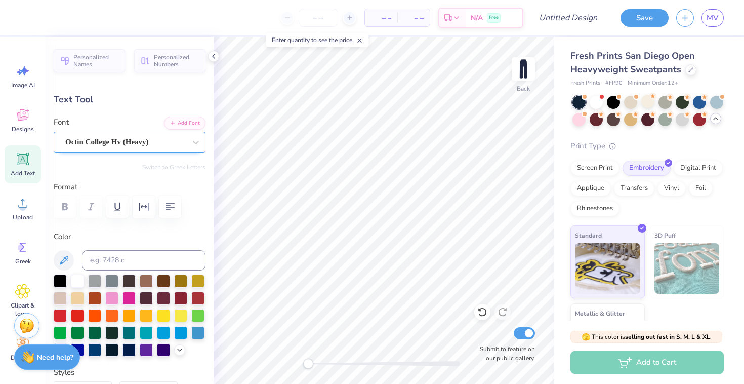
click at [106, 142] on div "Octin College Hv (Heavy)" at bounding box center [125, 142] width 123 height 16
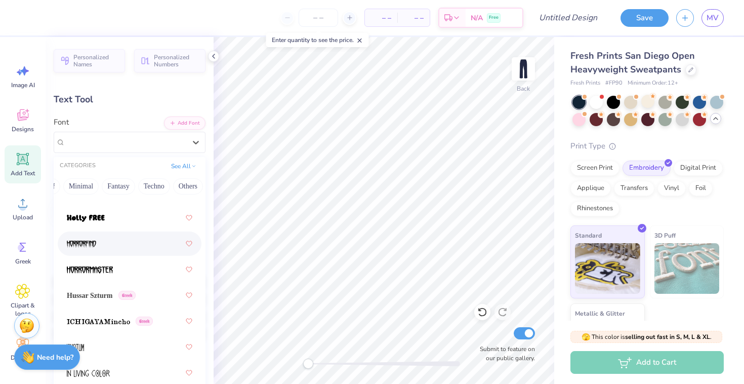
scroll to position [3705, 0]
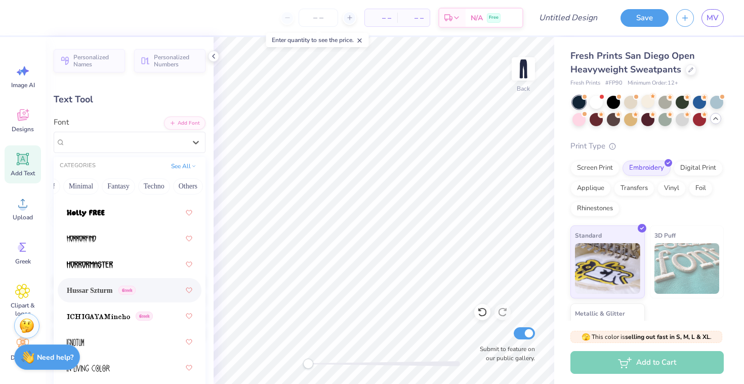
click at [157, 287] on div "Hussar Szturm Greek" at bounding box center [130, 290] width 126 height 18
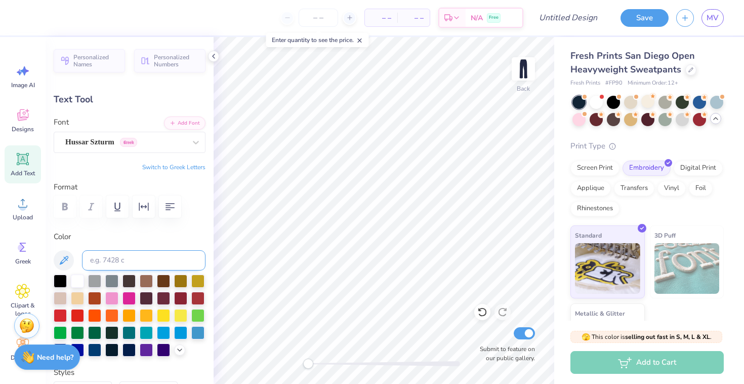
type textarea "x"
type input "13.80"
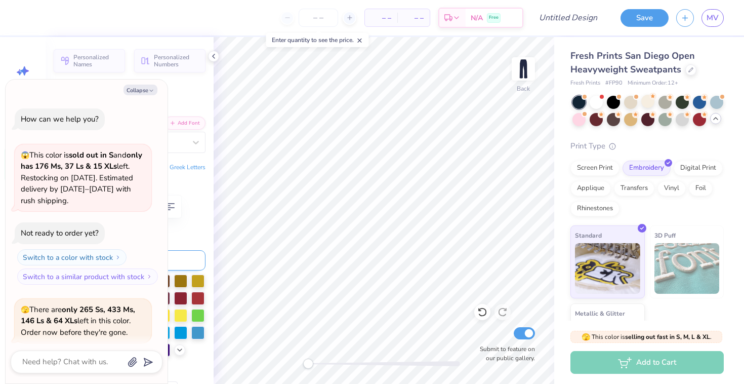
scroll to position [667, 0]
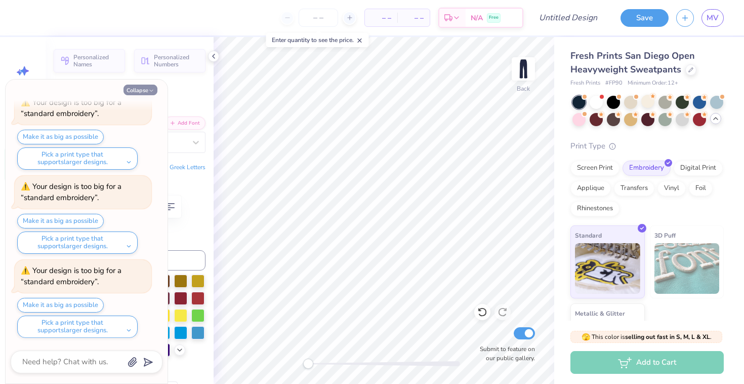
click at [152, 91] on icon "button" at bounding box center [151, 91] width 6 height 6
type textarea "x"
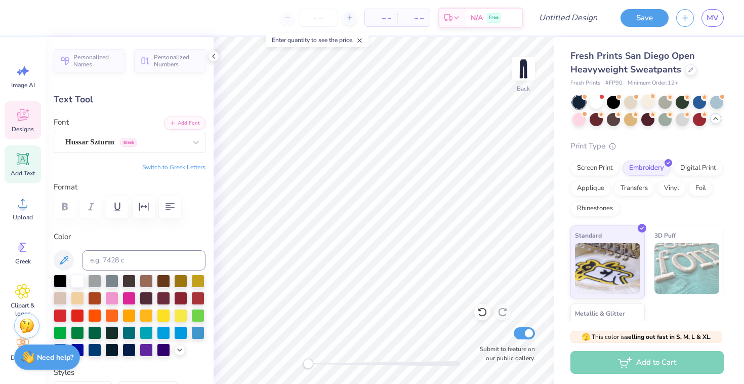
click at [25, 119] on icon at bounding box center [23, 116] width 10 height 8
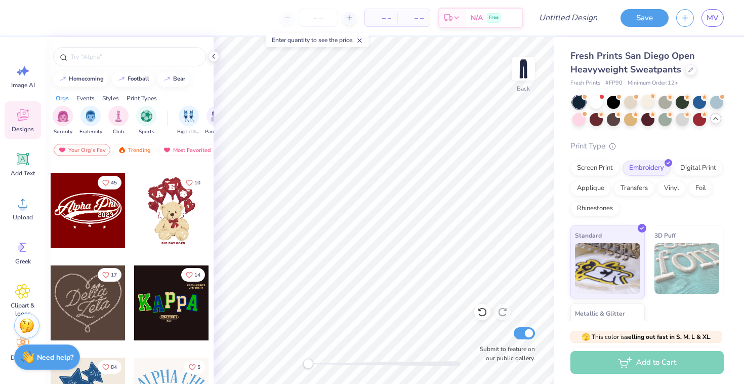
scroll to position [211, 0]
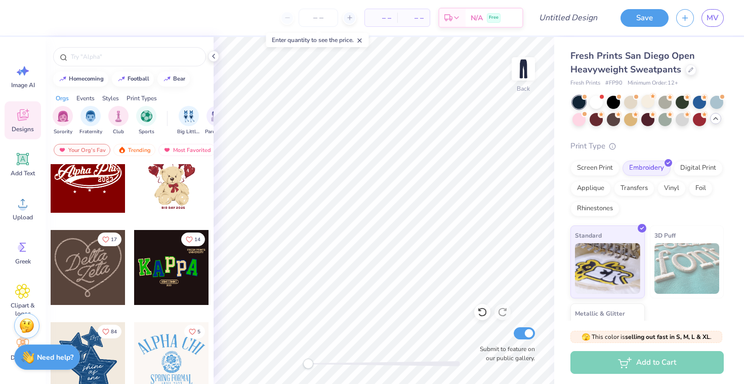
click at [183, 268] on div at bounding box center [171, 267] width 75 height 75
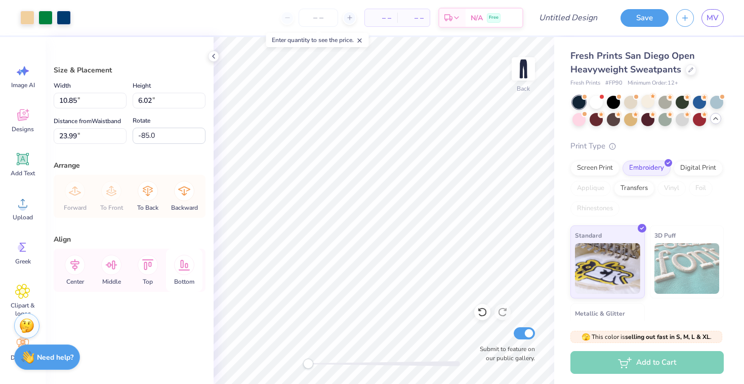
type input "-88.4"
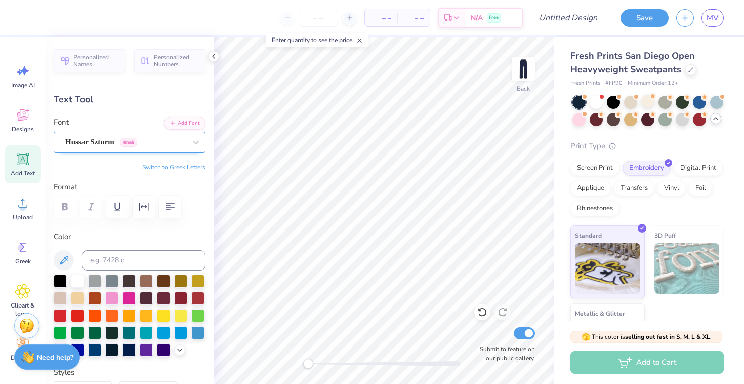
click at [117, 136] on div "Hussar Szturm Greek" at bounding box center [125, 142] width 123 height 16
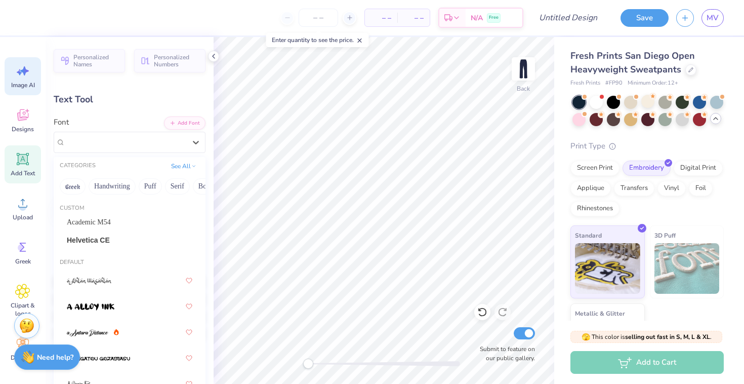
click at [19, 77] on icon at bounding box center [22, 70] width 15 height 15
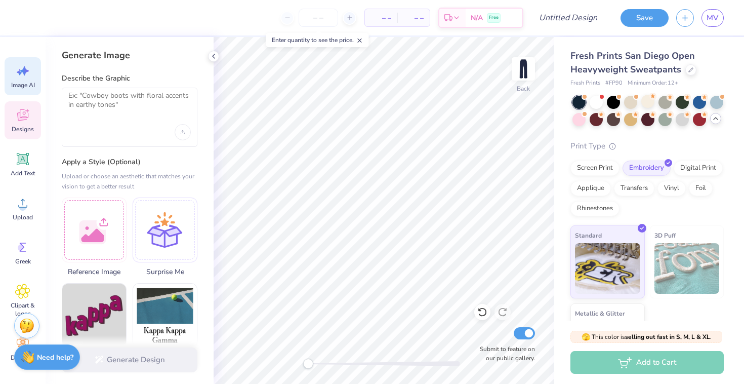
click at [17, 114] on icon at bounding box center [22, 115] width 11 height 12
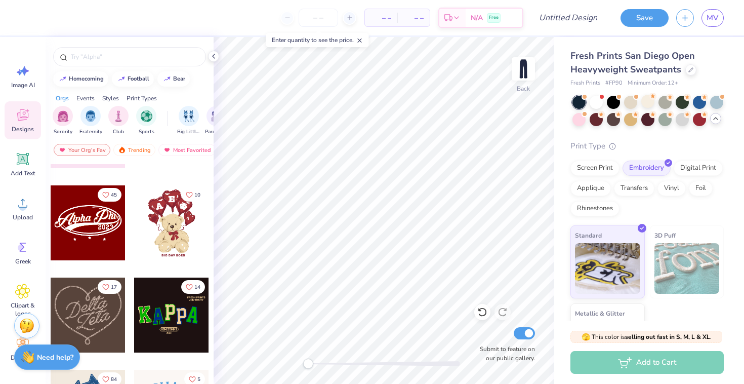
scroll to position [178, 0]
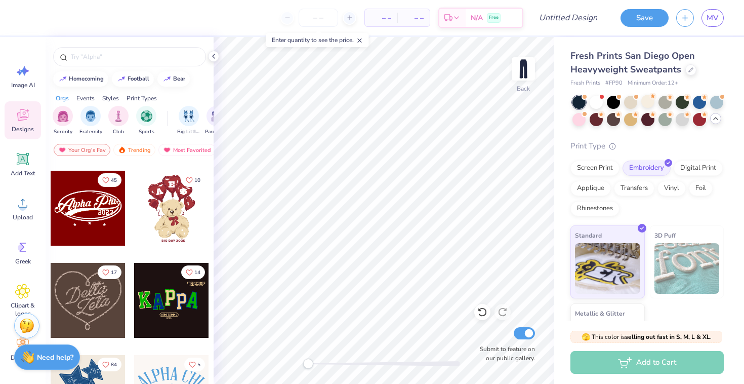
click at [159, 276] on div at bounding box center [171, 300] width 75 height 75
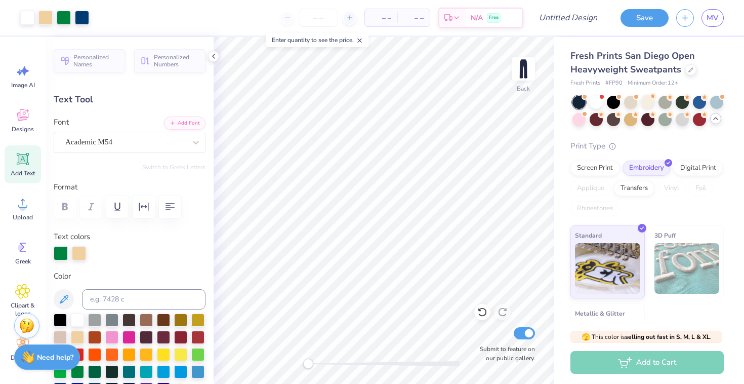
type input "-5.5"
type textarea "C"
type input "0.0"
type input "1.91"
type input "2.78"
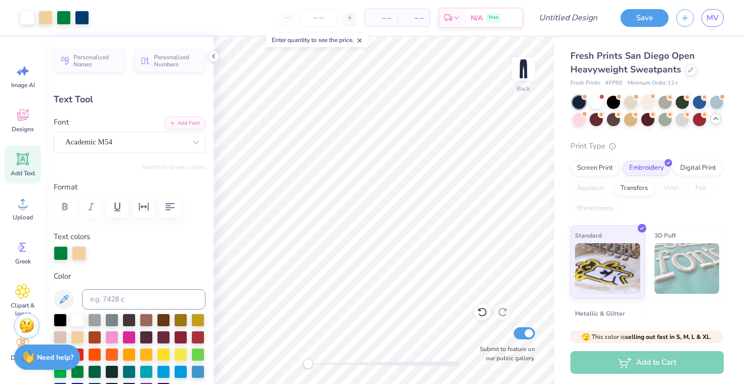
type input "25.79"
type input "-3.5"
type textarea "a"
type input "-3.5"
type textarea "D"
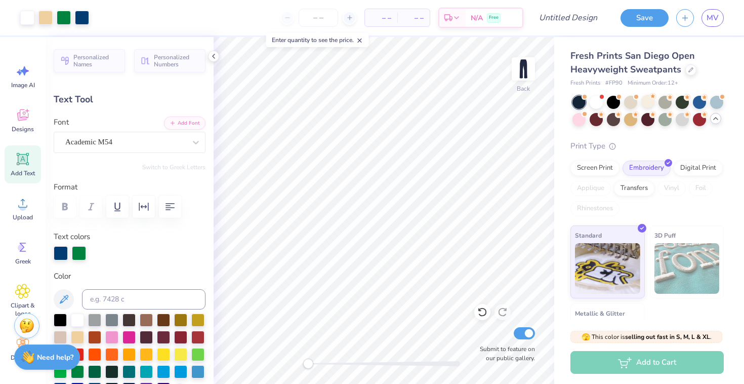
type input "0.0"
type input "1.68"
type input "2.70"
type input "25.19"
type textarea "M"
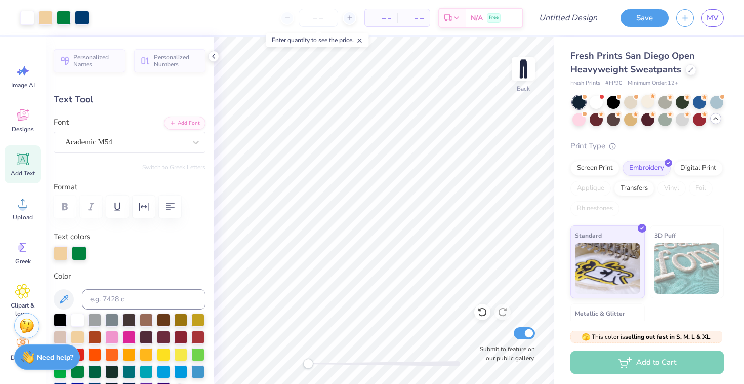
type input "2.19"
type input "25.65"
type input "1.74"
type input "2.75"
type input "25.79"
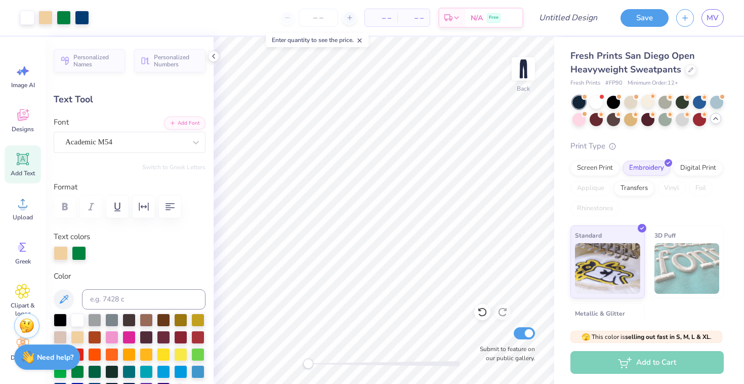
type input "-2.2"
type textarea "A"
type input "0.0"
type input "1.94"
type input "2.89"
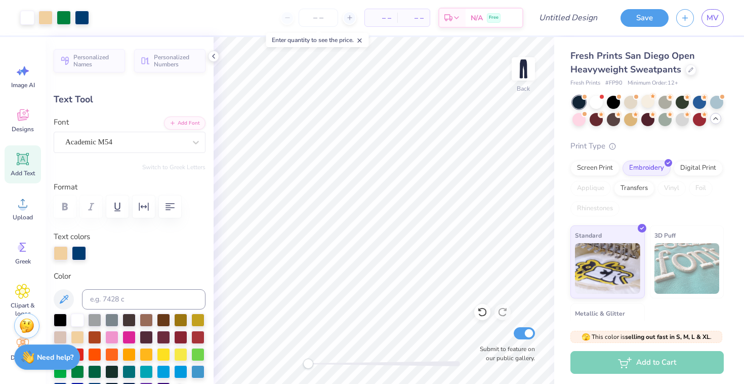
type input "25.54"
type input "10.4"
type textarea "S"
type input "0.0"
type input "2.81"
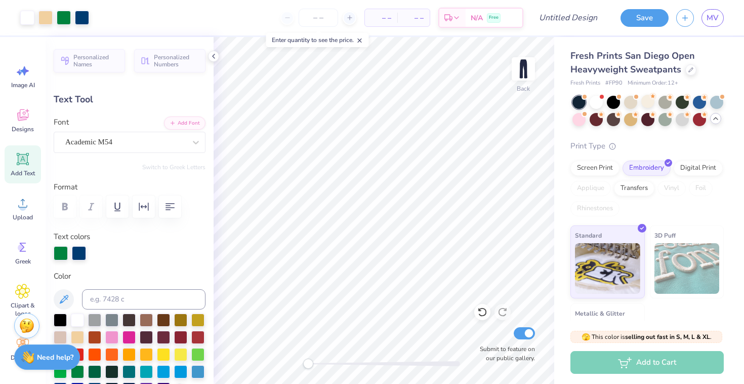
type input "25.53"
type input "0.0"
click at [20, 114] on icon at bounding box center [22, 115] width 11 height 12
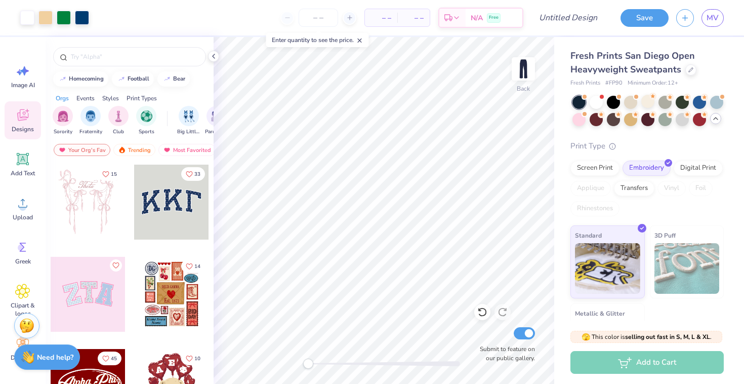
scroll to position [162, 0]
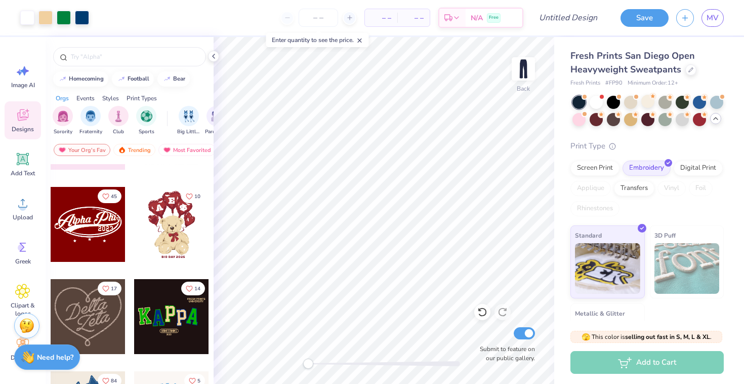
click at [167, 312] on div at bounding box center [171, 316] width 75 height 75
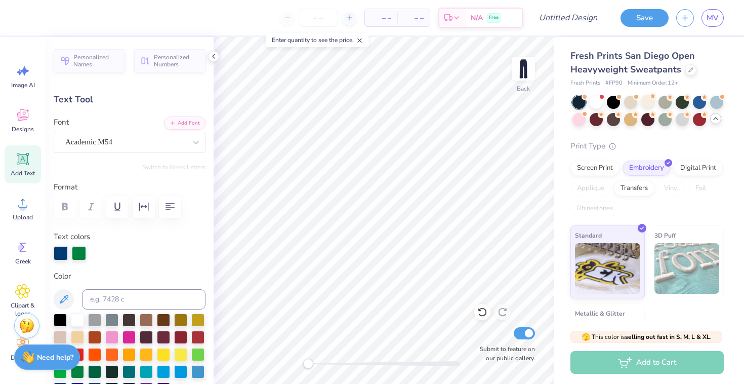
type input "0.0"
type input "1.68"
type input "2.70"
type input "34.64"
type input "1.74"
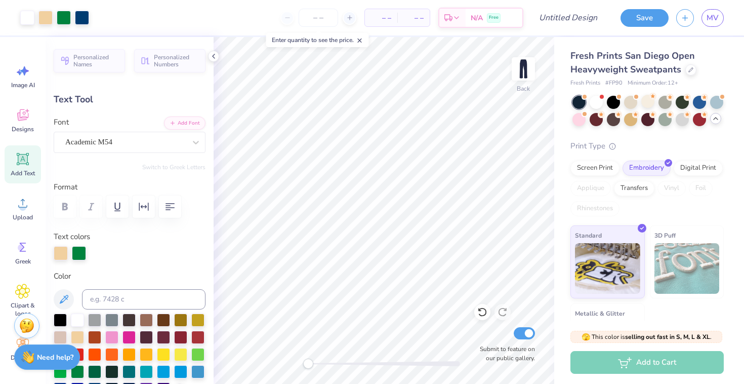
type input "2.75"
type input "35.24"
type input "0.0"
type input "1.94"
type input "2.89"
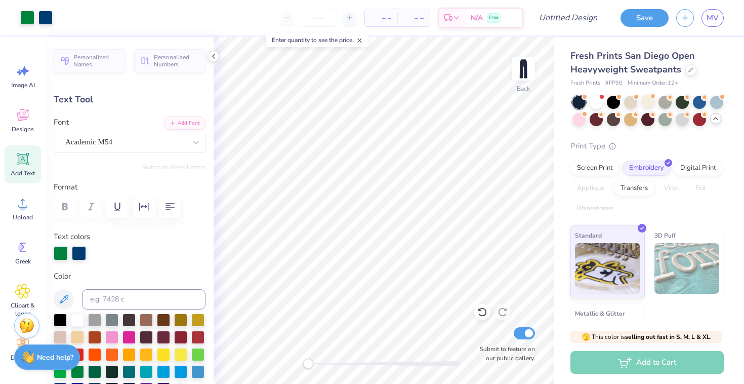
type input "34.99"
type input "0.0"
type input "2.18"
type input "2.87"
type input "34.91"
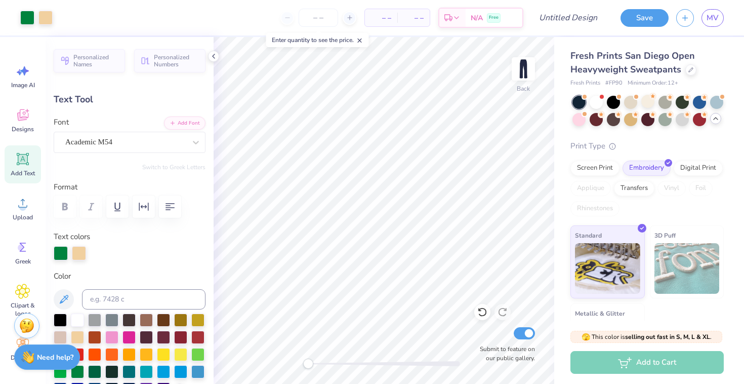
type input "-5.5"
type textarea "B"
type input "0.0"
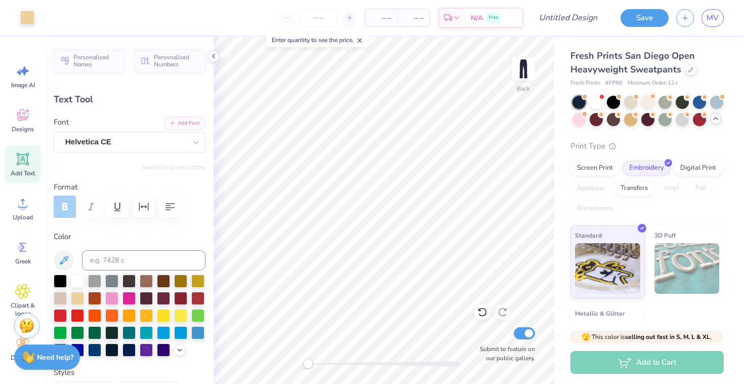
type input "0.80"
type input "0.27"
type input "39.19"
type input "2.87"
type input "0.30"
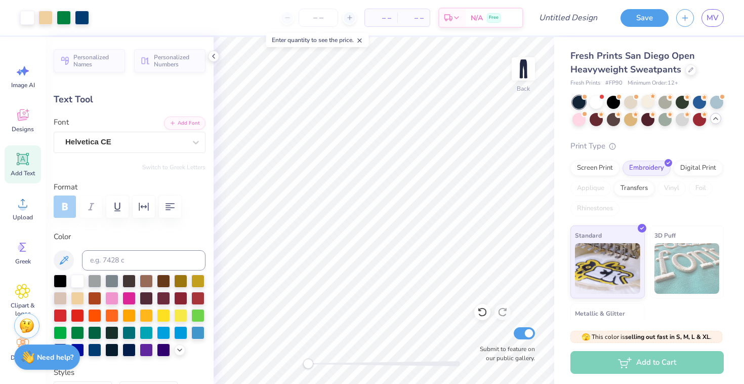
type input "33.44"
type input "0.80"
type input "0.27"
type input "29.74"
type input "2.35"
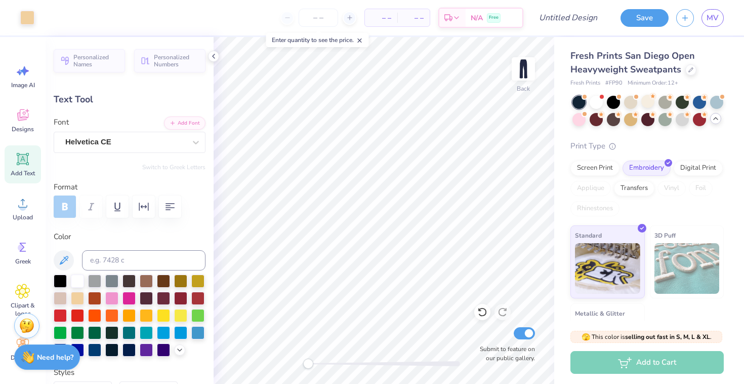
type input "0.30"
type input "33.82"
type input "2.87"
type input "23.99"
type input "2.35"
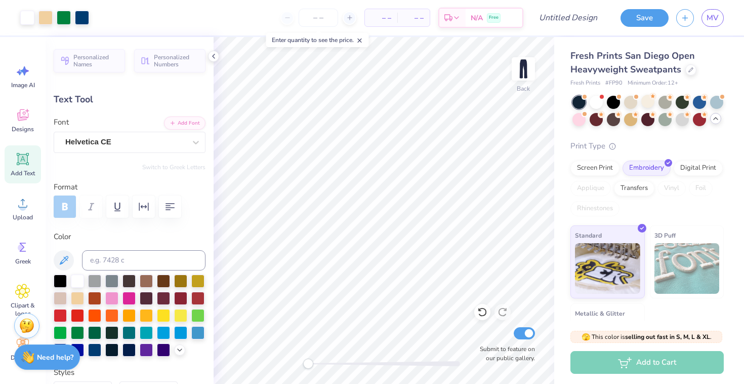
type input "24.37"
type input "1.91"
type input "2.82"
type input "34.95"
type input "-5.5"
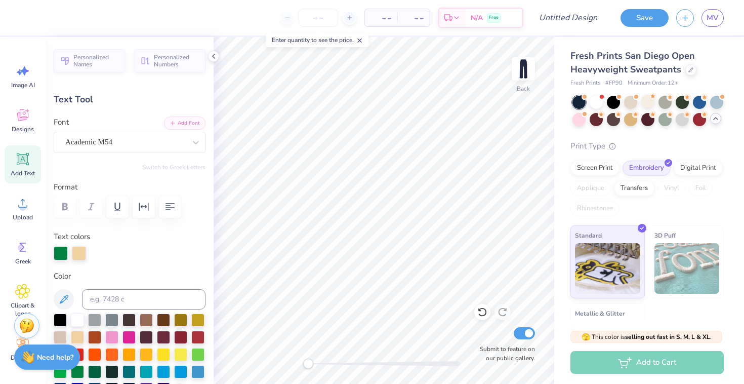
type input "2.09"
type input "11.48"
type input "13.81"
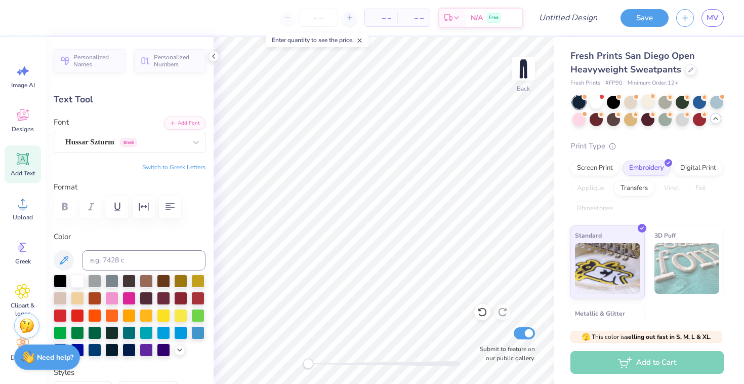
type input "0.0"
type input "1.91"
type input "2.82"
type input "34.95"
type input "-5.5"
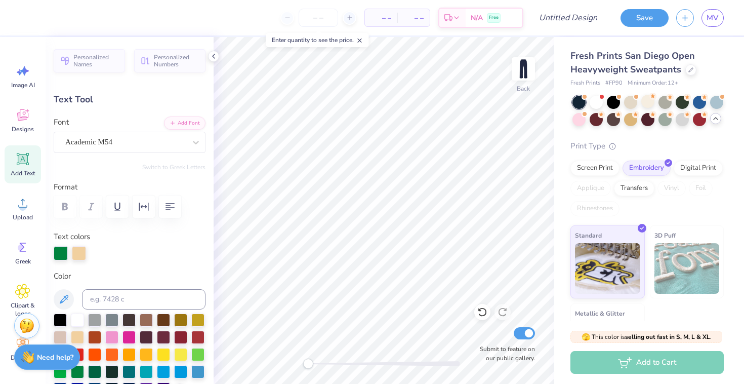
type input "1.77"
type input "2.81"
type input "25.58"
type input "1.91"
type input "2.82"
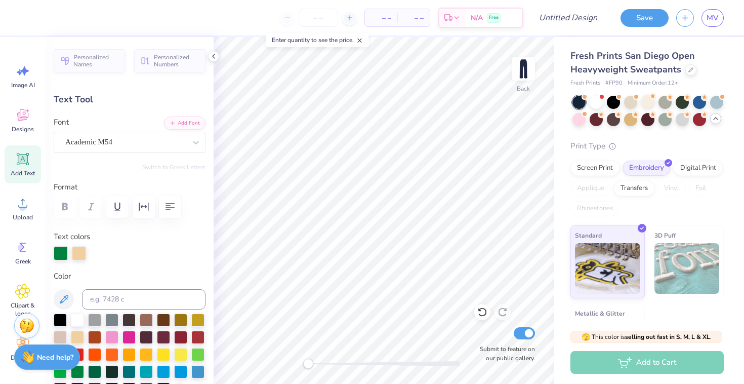
type input "34.95"
type input "0.0"
click at [634, 10] on button "Save" at bounding box center [645, 17] width 48 height 18
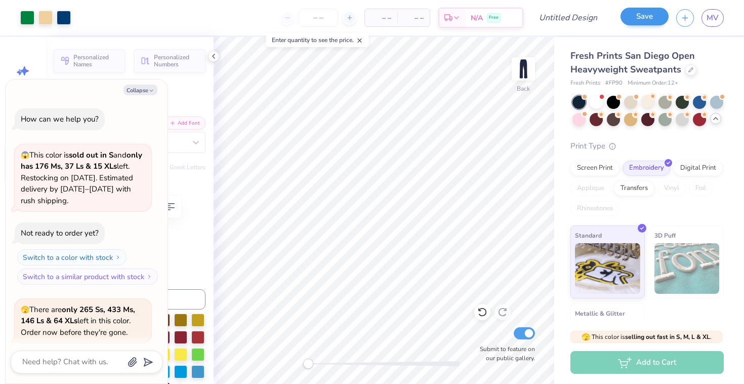
scroll to position [669, 0]
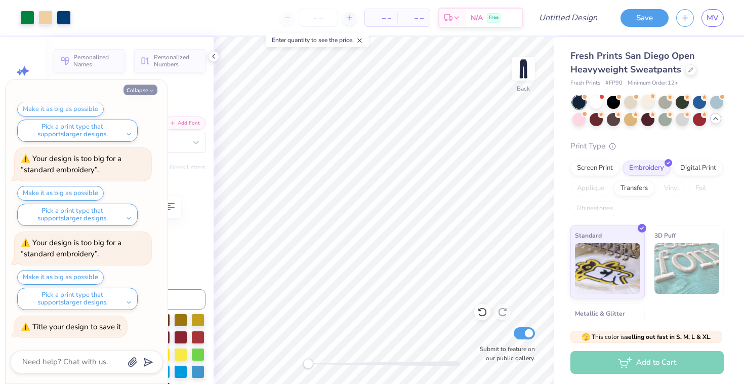
click at [136, 90] on button "Collapse" at bounding box center [141, 90] width 34 height 11
type textarea "x"
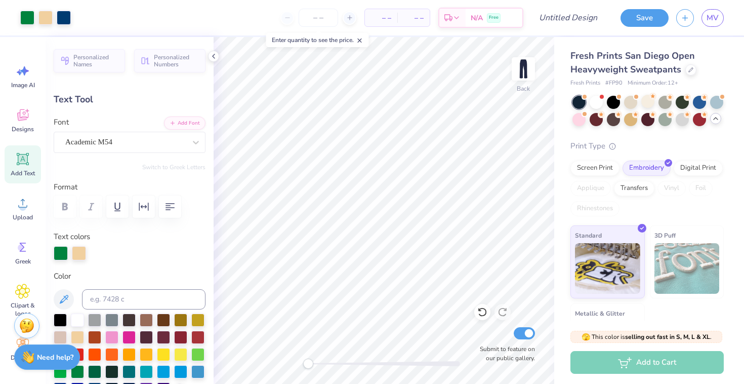
type input "1.77"
type input "2.81"
type input "25.60"
type input "0.0"
type input "1.87"
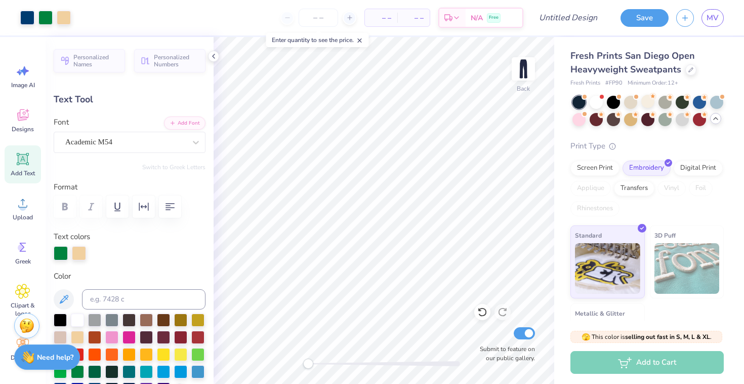
type input "2.78"
type input "25.78"
type input "0.0"
type input "2.19"
type input "2.70"
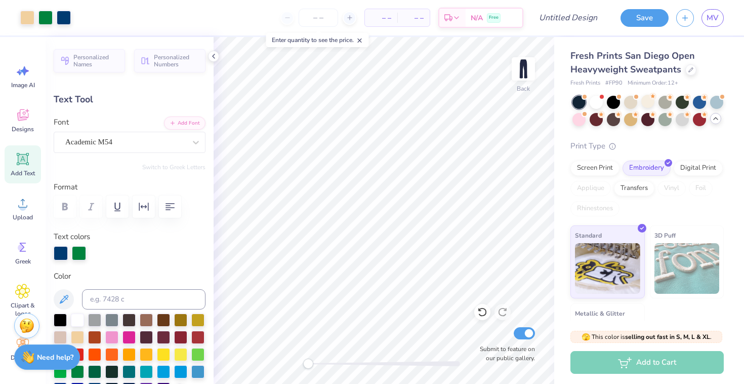
type input "24.30"
type input "1.90"
type input "2.75"
type input "25.63"
type input "0.0"
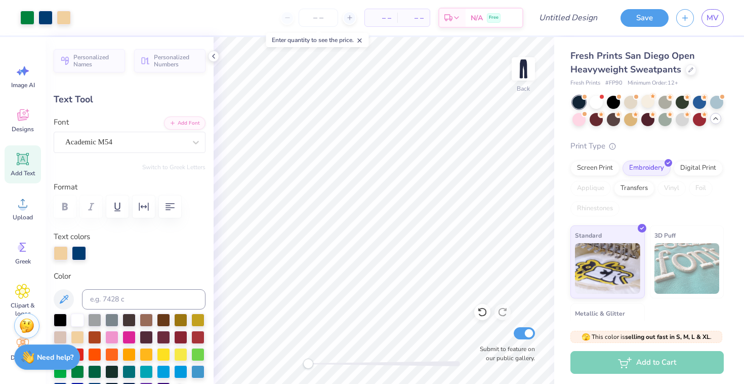
type input "1.94"
type input "2.81"
type input "25.53"
type input "0.0"
type input "1.91"
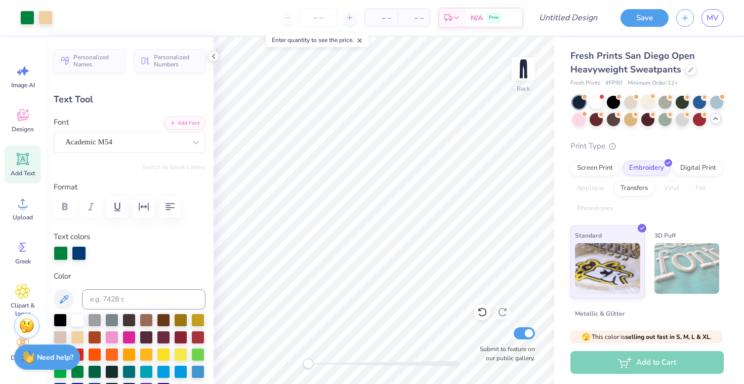
type input "2.82"
type input "29.93"
type input "0.0"
click at [23, 253] on icon at bounding box center [22, 246] width 15 height 15
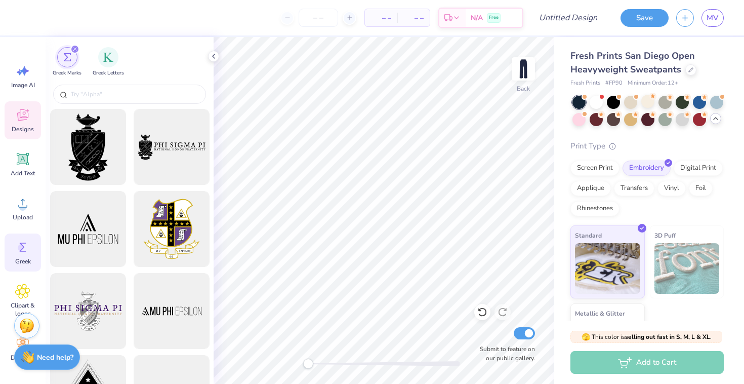
click at [26, 114] on icon at bounding box center [22, 114] width 15 height 15
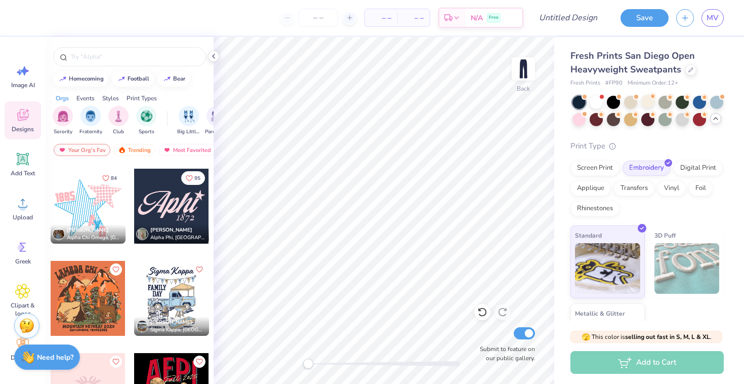
scroll to position [2300, 0]
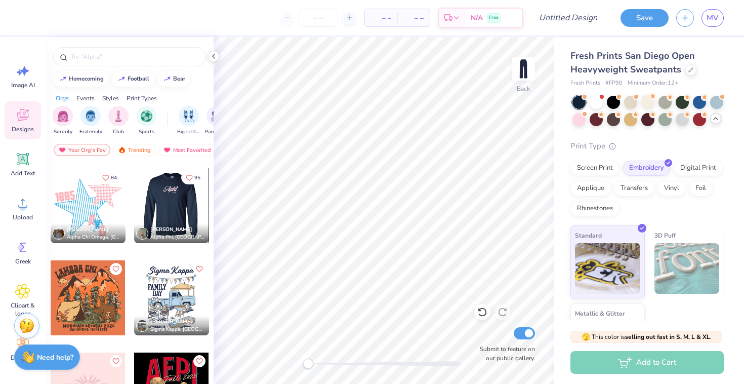
click at [174, 209] on div at bounding box center [171, 205] width 75 height 75
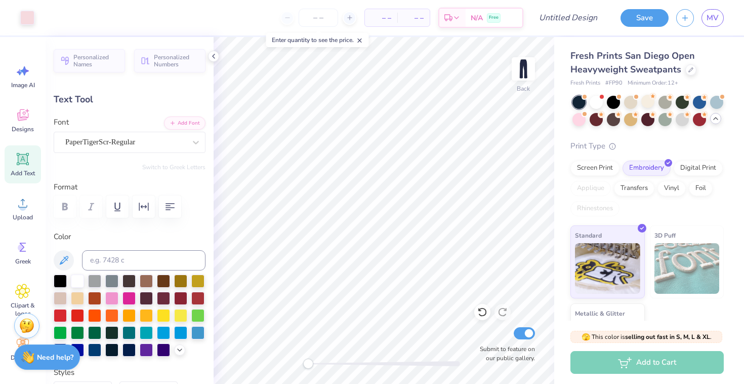
type input "2.95"
type input "1.53"
type input "28.20"
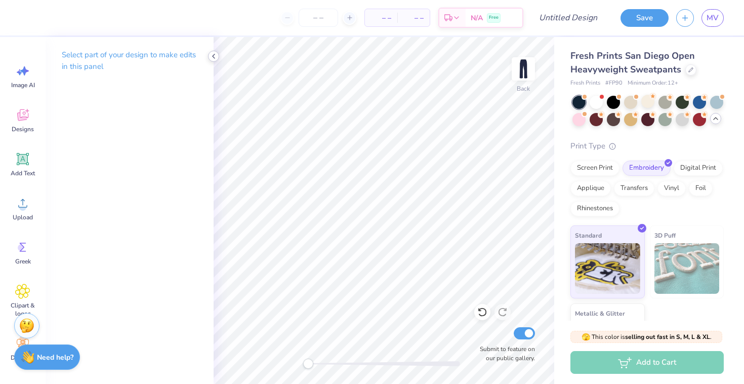
click at [213, 56] on polyline at bounding box center [214, 56] width 2 height 4
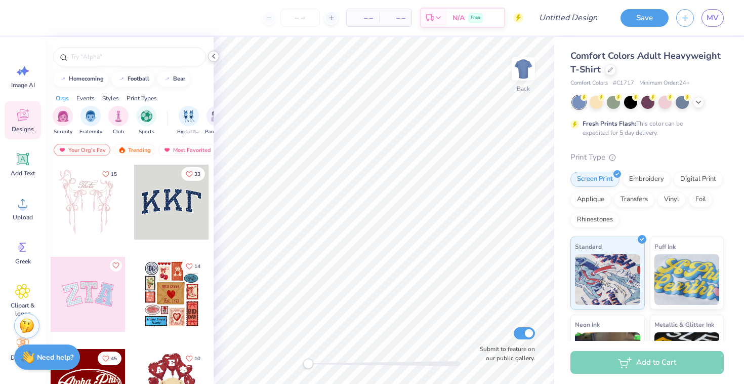
click at [215, 58] on icon at bounding box center [214, 56] width 8 height 8
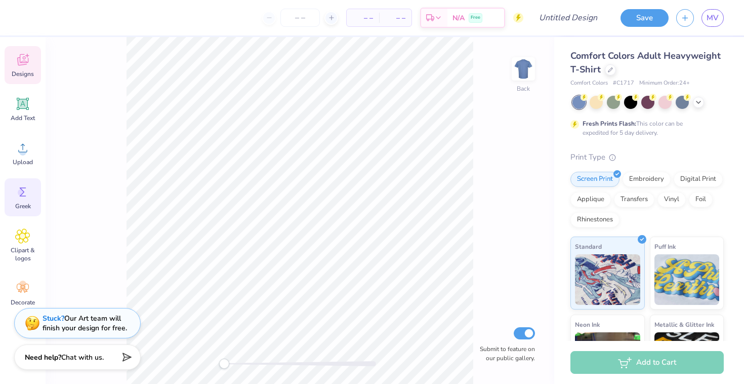
scroll to position [60, 0]
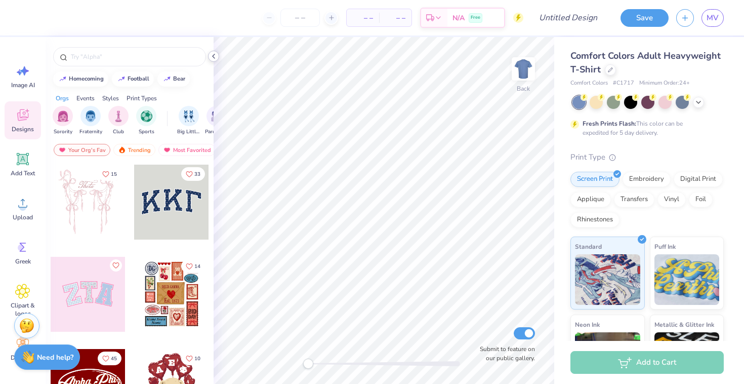
click at [216, 57] on icon at bounding box center [214, 56] width 8 height 8
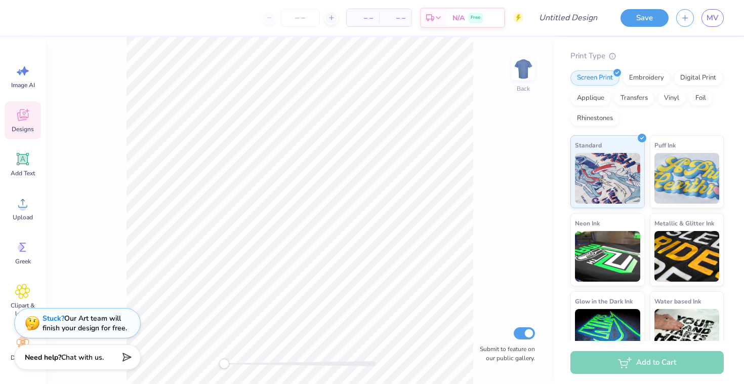
scroll to position [125, 0]
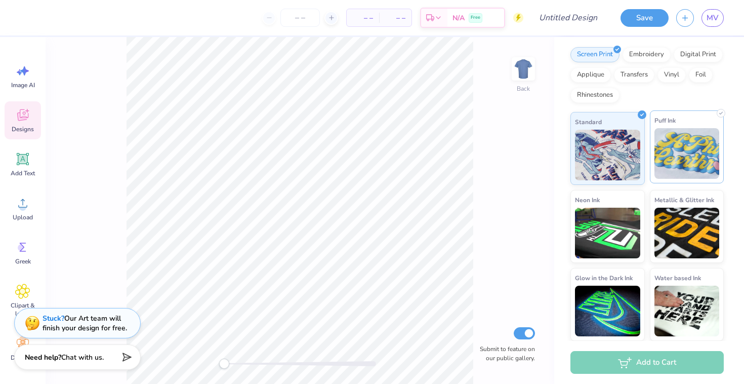
click at [683, 141] on img at bounding box center [687, 153] width 65 height 51
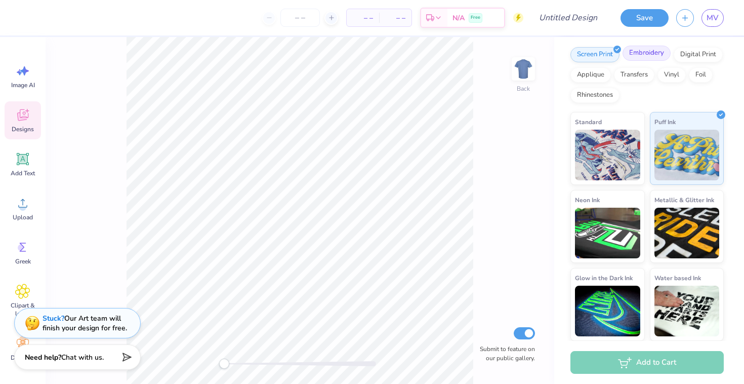
click at [647, 55] on div "Embroidery" at bounding box center [647, 53] width 48 height 15
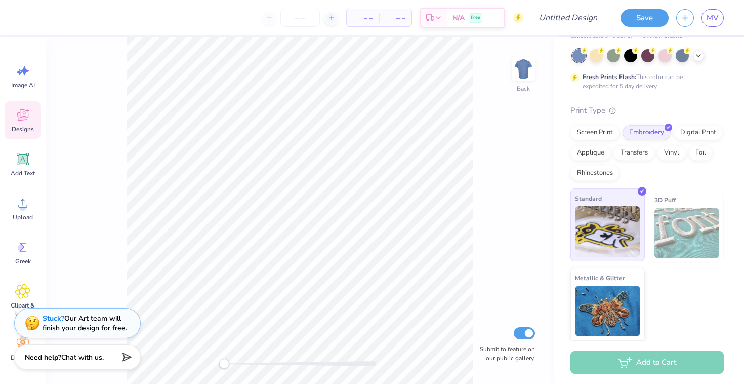
scroll to position [0, 0]
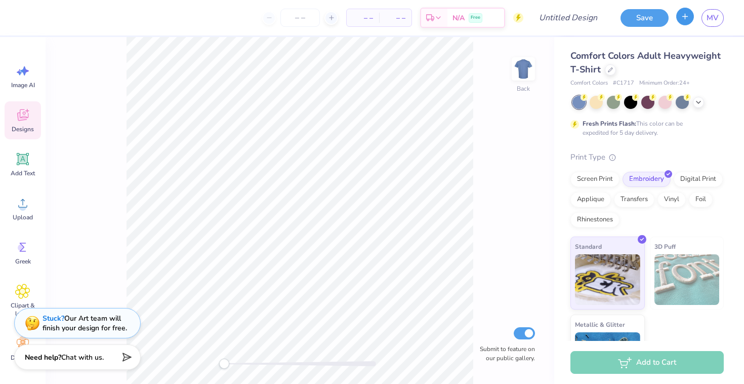
click at [685, 15] on line "button" at bounding box center [685, 16] width 0 height 5
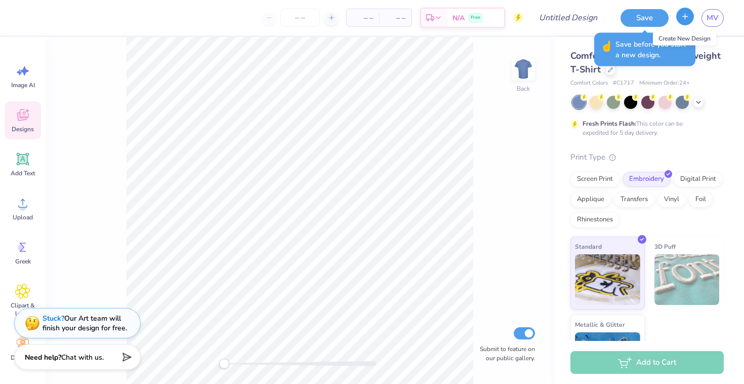
click at [684, 15] on icon "button" at bounding box center [685, 16] width 9 height 9
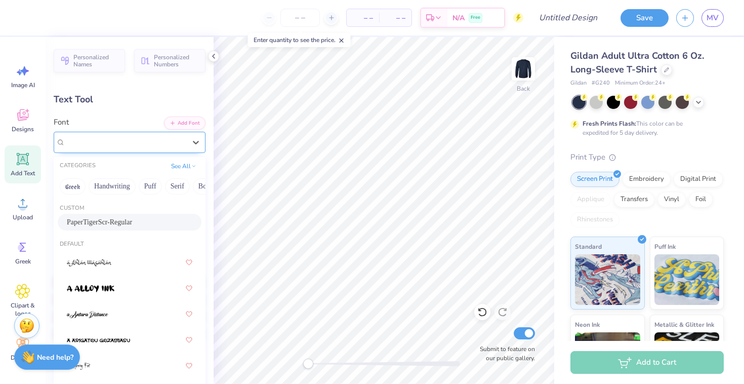
click at [92, 146] on div "PaperTigerScr-Regular" at bounding box center [125, 142] width 123 height 16
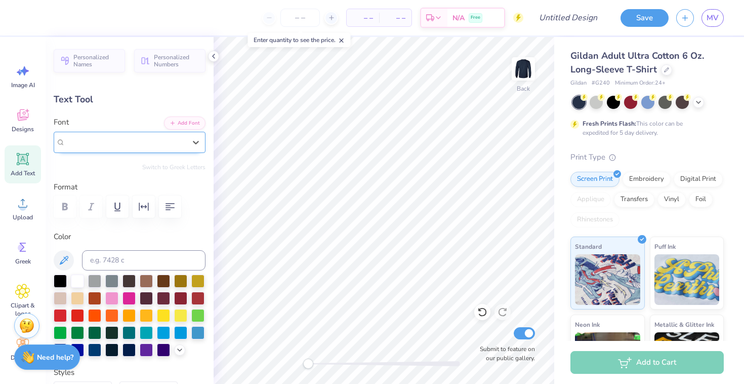
click at [140, 133] on div "PaperTigerScr-Regular" at bounding box center [130, 142] width 152 height 21
click at [719, 21] on link "MV" at bounding box center [713, 18] width 22 height 18
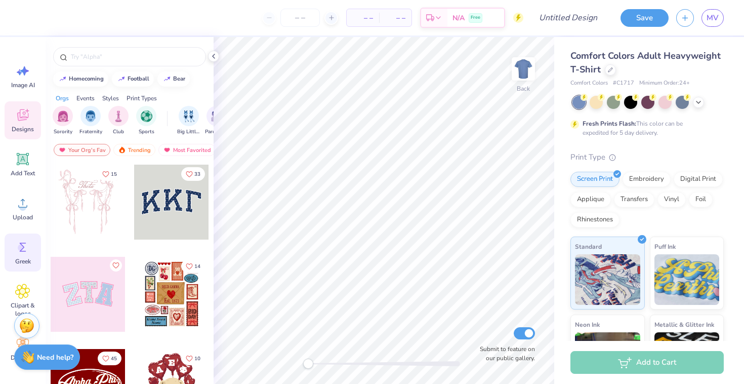
click at [19, 253] on icon at bounding box center [22, 246] width 15 height 15
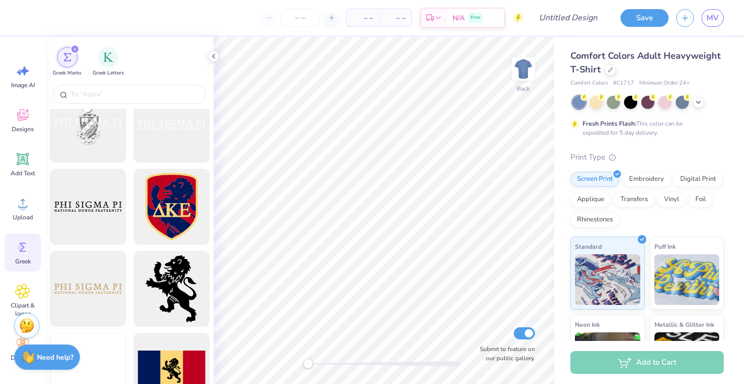
scroll to position [516, 0]
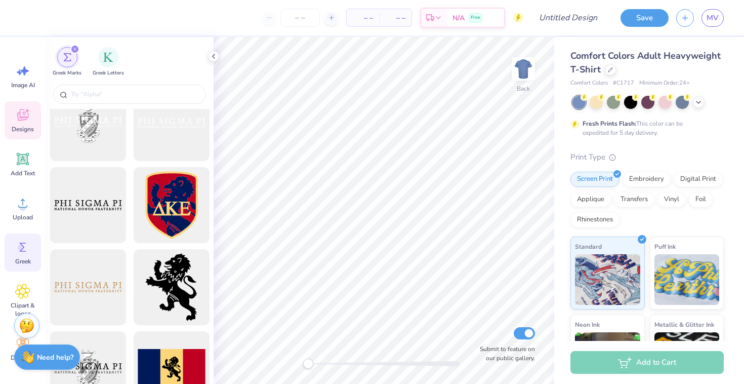
click at [32, 120] on div "Designs" at bounding box center [23, 120] width 36 height 38
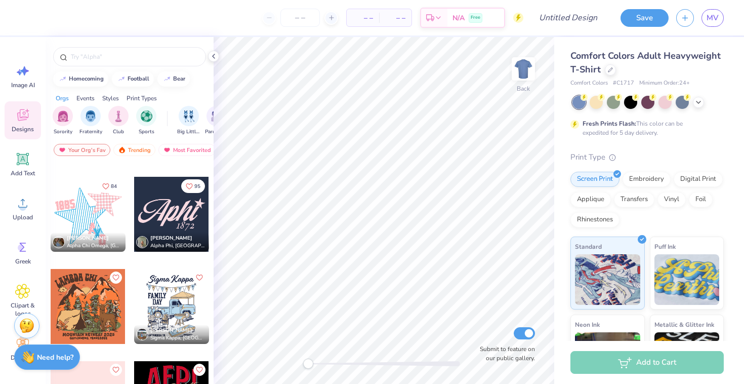
scroll to position [2292, 0]
click at [160, 225] on div at bounding box center [171, 213] width 75 height 75
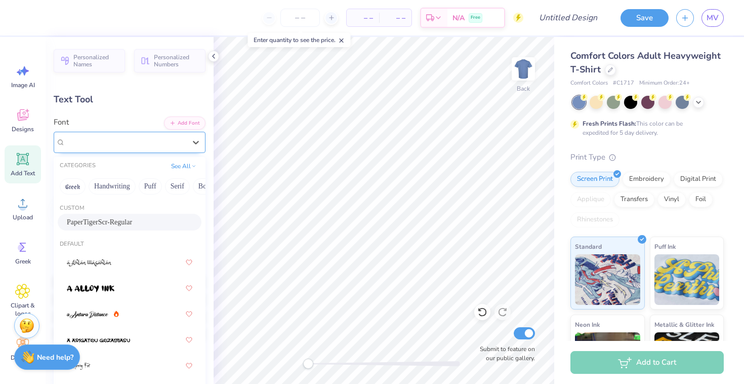
click at [148, 142] on div "PaperTigerScr-Regular" at bounding box center [125, 142] width 123 height 16
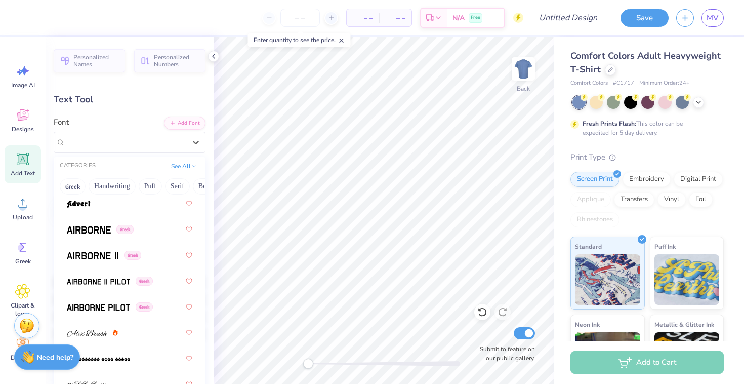
scroll to position [265, 0]
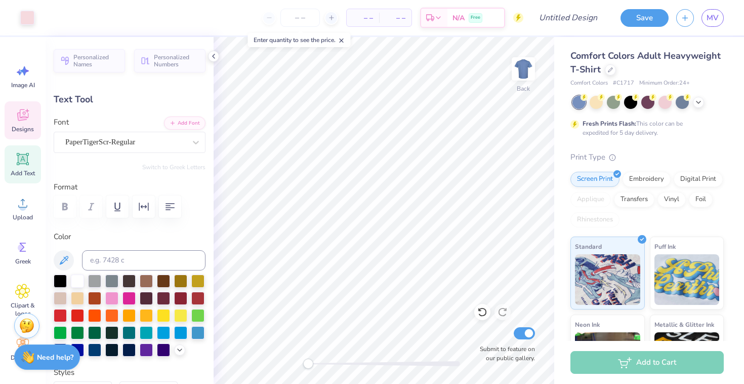
click at [27, 119] on icon at bounding box center [22, 114] width 15 height 15
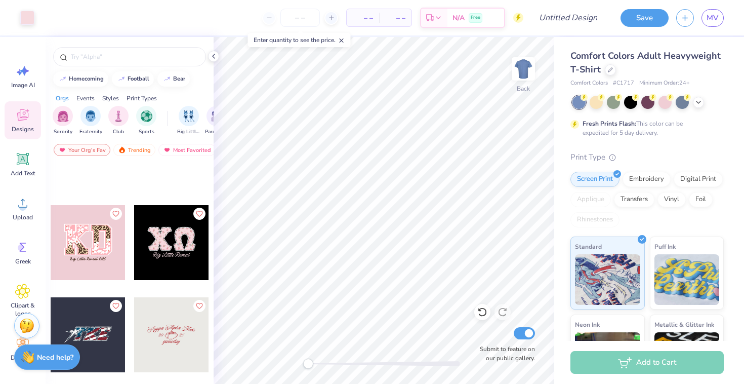
scroll to position [4782, 0]
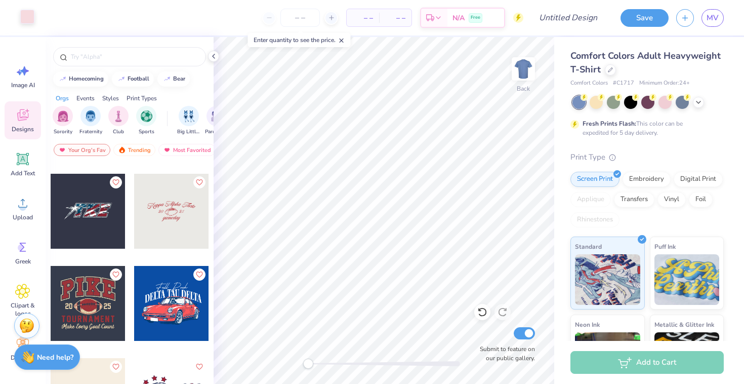
click at [23, 17] on div at bounding box center [27, 17] width 14 height 14
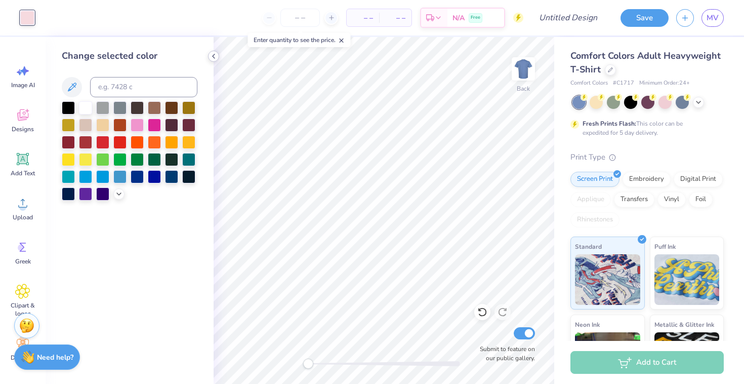
click at [212, 55] on icon at bounding box center [214, 56] width 8 height 8
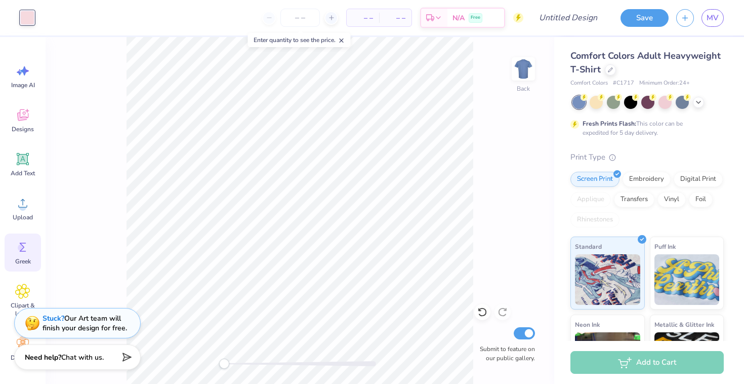
click at [24, 255] on div "Greek" at bounding box center [23, 252] width 36 height 38
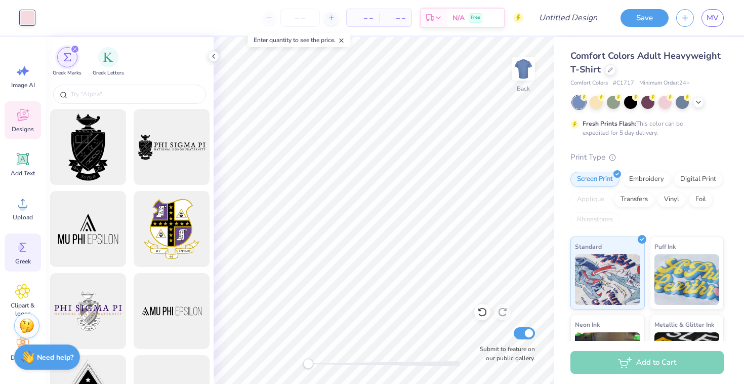
click at [27, 124] on div "Designs" at bounding box center [23, 120] width 36 height 38
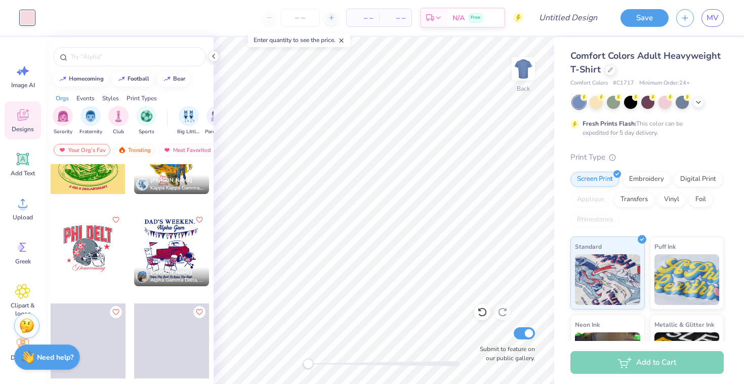
scroll to position [5706, 0]
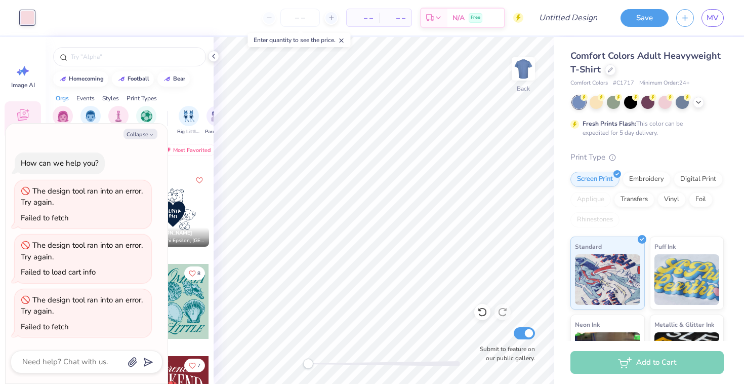
type textarea "x"
